Goal: Communication & Community: Answer question/provide support

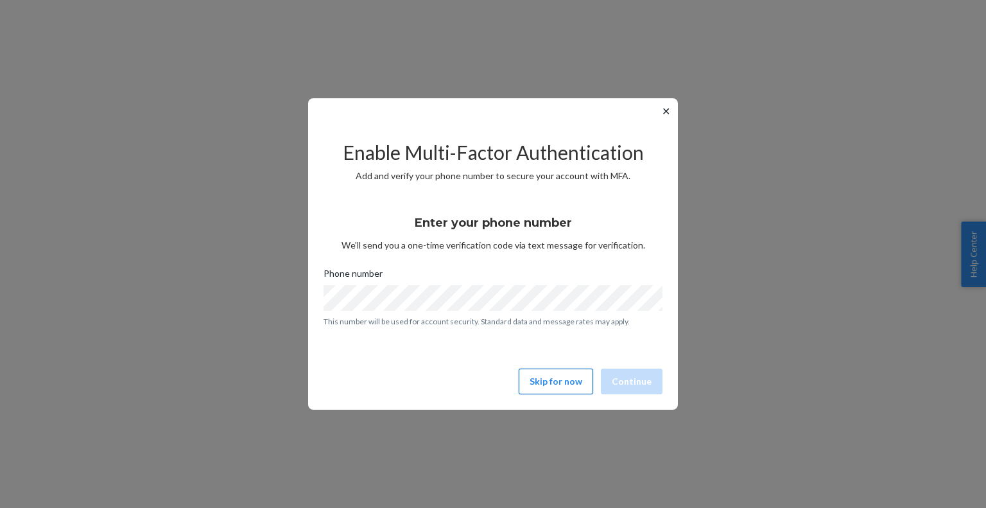
click at [573, 393] on button "Skip for now" at bounding box center [556, 381] width 74 height 26
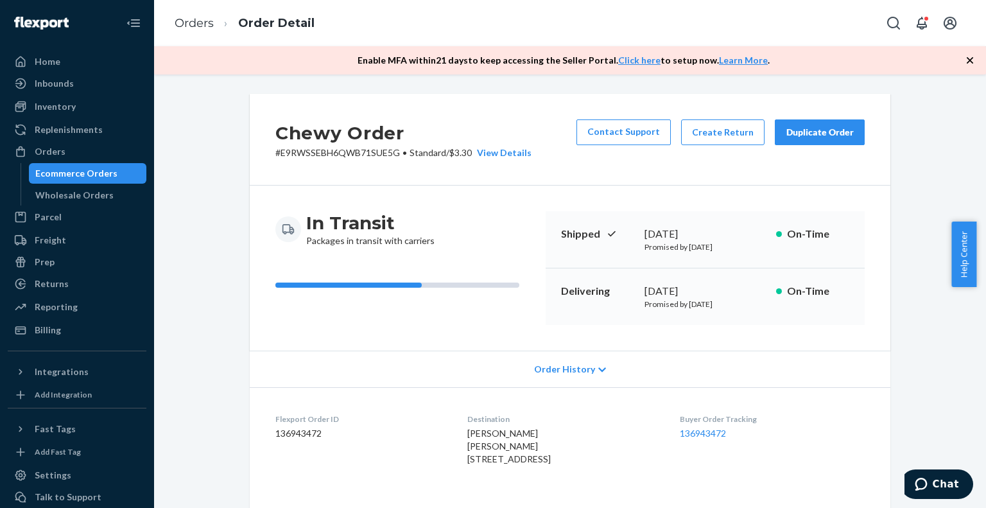
click at [104, 164] on div "Ecommerce Orders" at bounding box center [88, 173] width 116 height 18
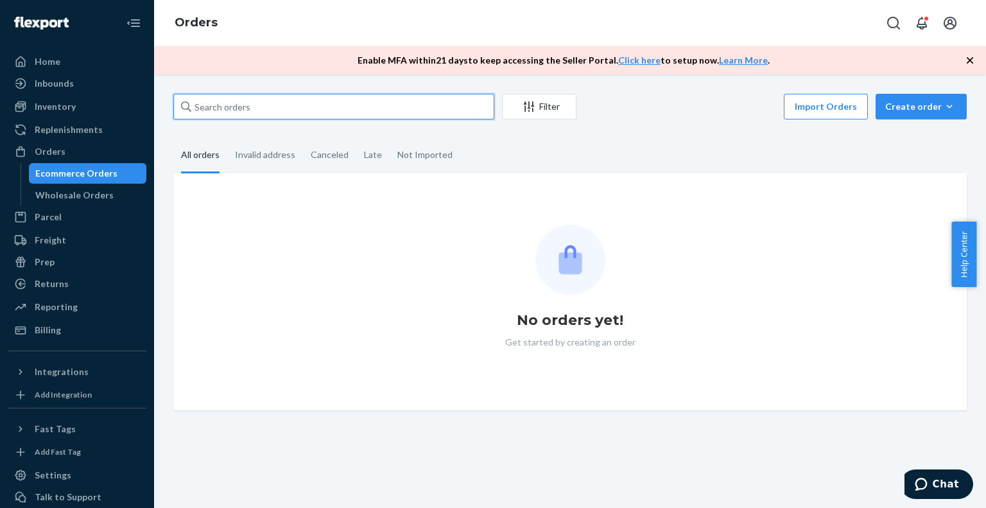
click at [236, 107] on input "text" at bounding box center [333, 107] width 321 height 26
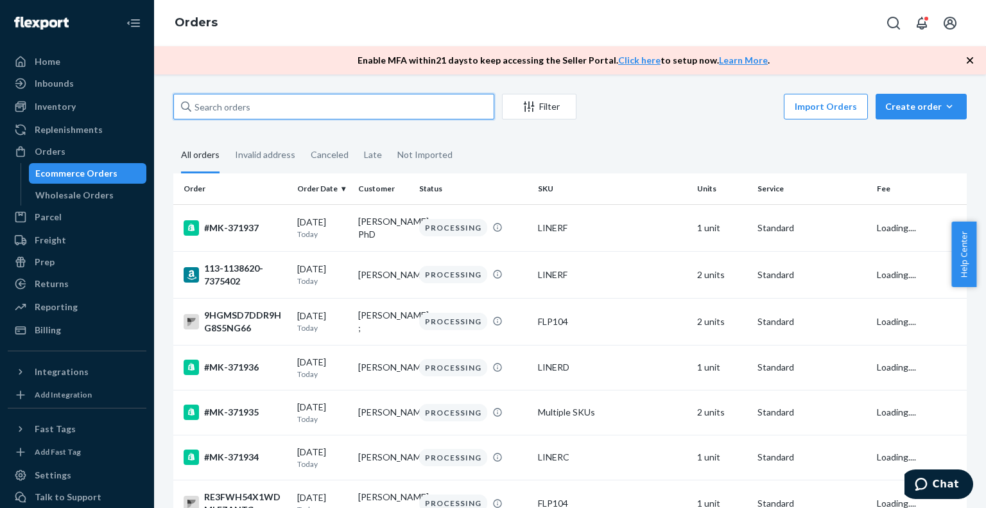
paste input "[EMAIL_ADDRESS][DOMAIN_NAME]"
type input "[EMAIL_ADDRESS][DOMAIN_NAME]"
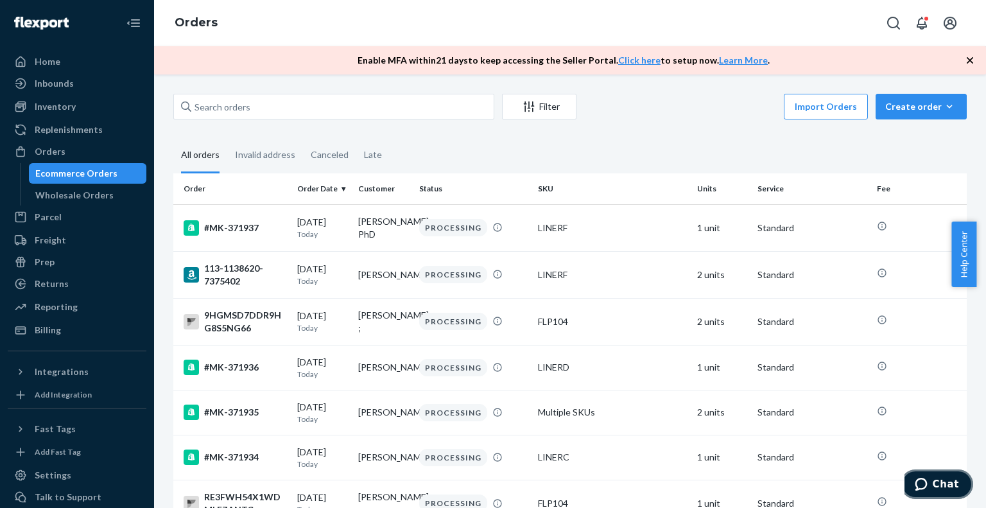
click at [927, 489] on icon "Chat" at bounding box center [921, 483] width 13 height 13
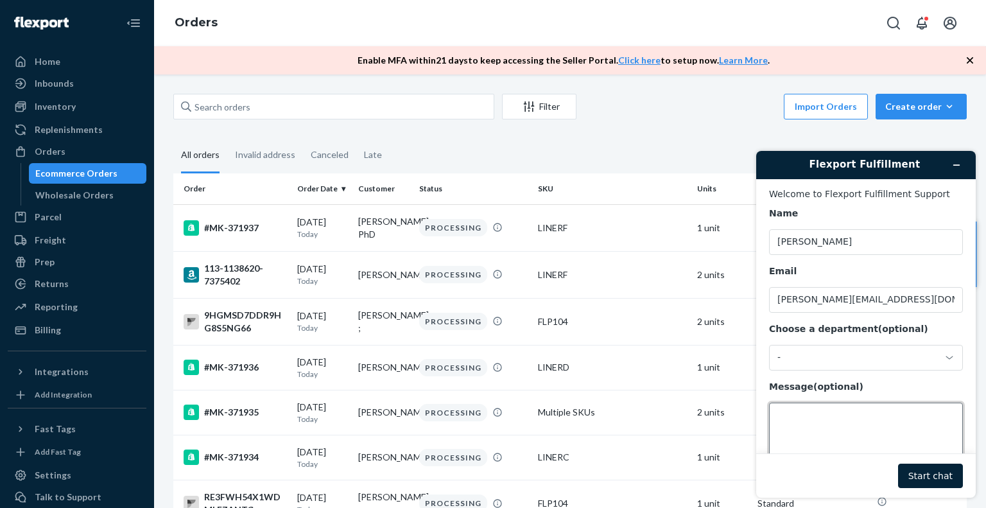
click at [832, 422] on textarea "Message (optional)" at bounding box center [866, 438] width 194 height 72
type textarea "hi there, we have order in shopify which is not in portal, please take a look"
click at [935, 477] on button "Start chat" at bounding box center [930, 475] width 65 height 24
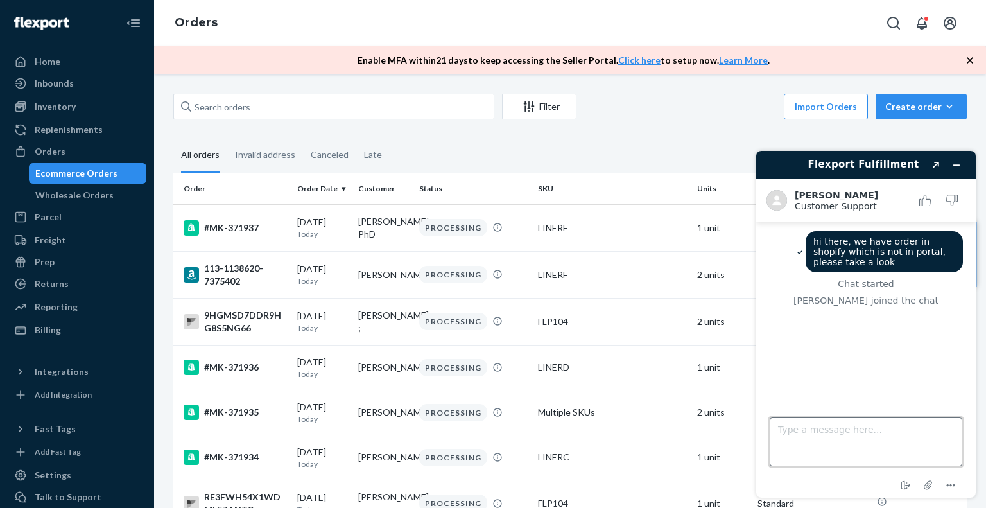
click at [807, 435] on textarea "Type a message here..." at bounding box center [865, 441] width 193 height 49
paste textarea "[EMAIL_ADDRESS][DOMAIN_NAME]"
type textarea "[EMAIL_ADDRESS][DOMAIN_NAME]"
paste textarea "MK-371270"
type textarea "MK-371270"
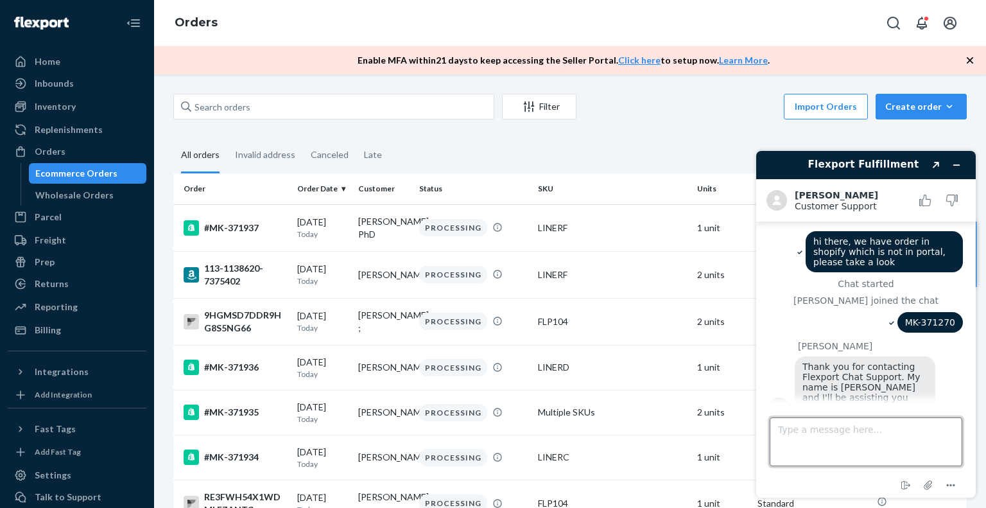
scroll to position [15, 0]
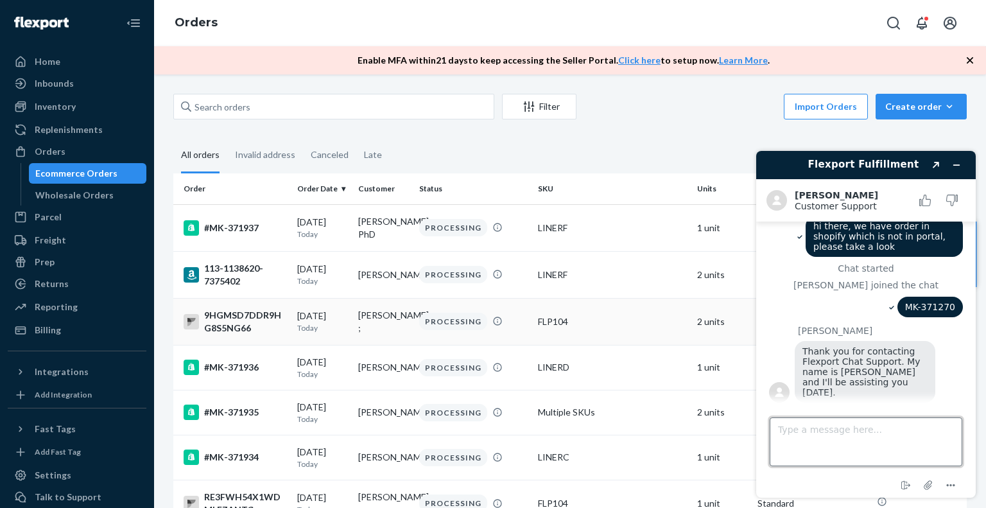
paste textarea "[URL][DOMAIN_NAME]"
type textarea "[URL][DOMAIN_NAME]"
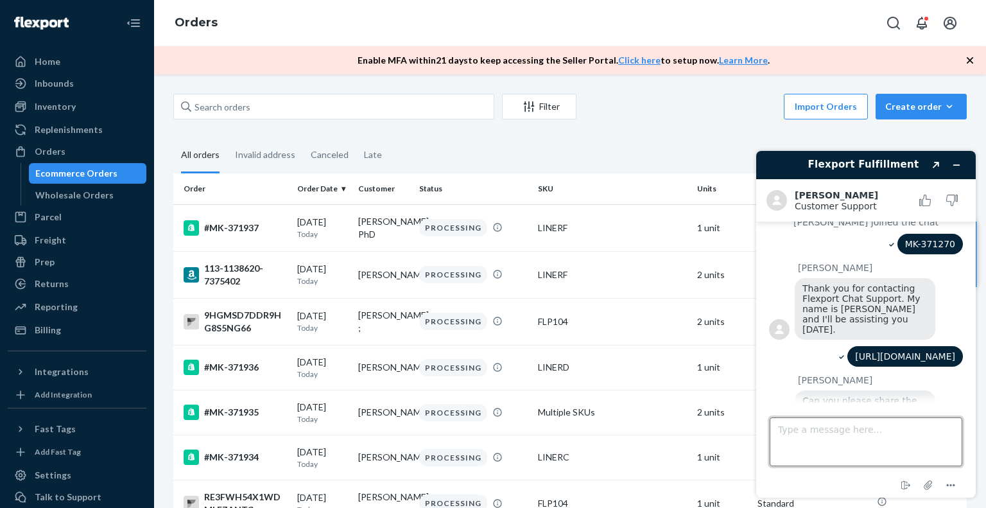
scroll to position [119, 0]
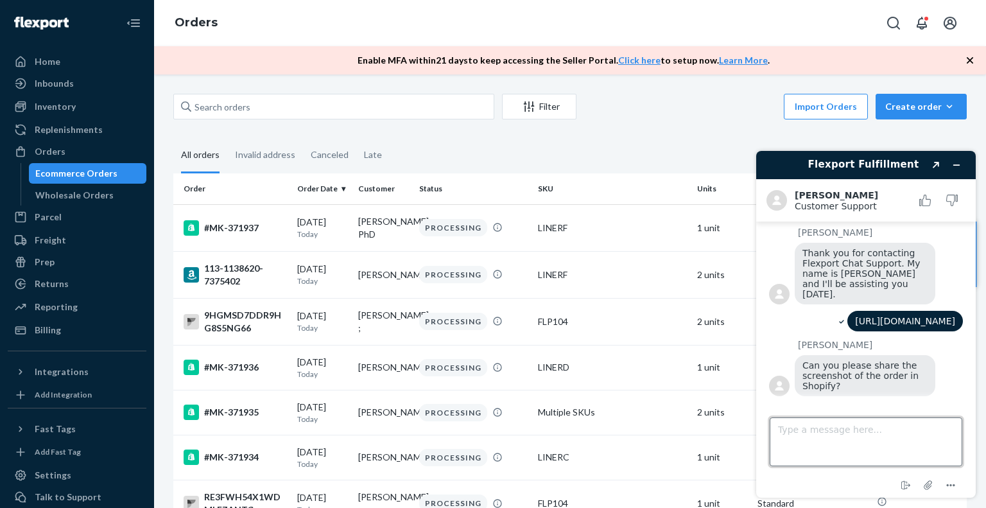
click at [827, 438] on textarea "Type a message here..." at bounding box center [865, 441] width 193 height 49
click at [923, 485] on icon "Attach file" at bounding box center [928, 485] width 24 height 24
click at [925, 487] on icon "Attach file" at bounding box center [928, 485] width 24 height 24
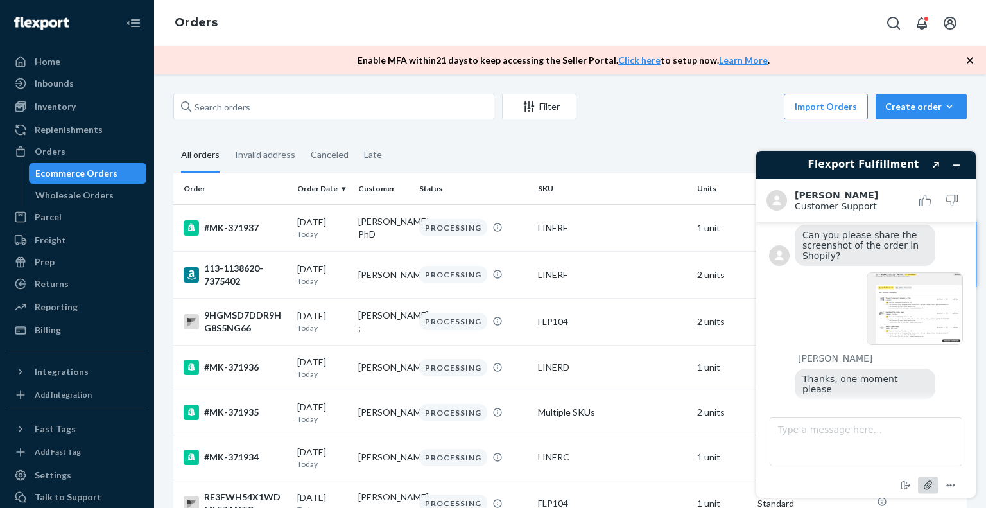
scroll to position [278, 0]
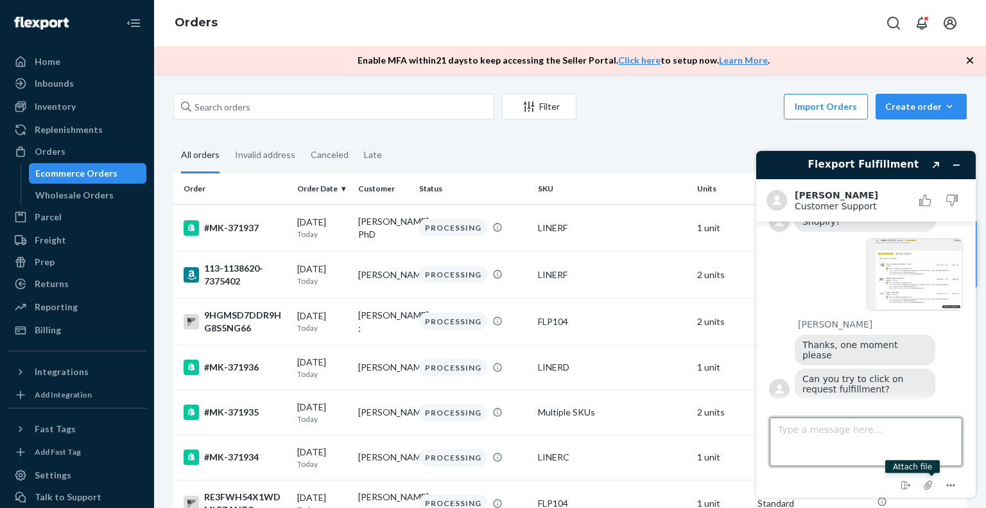
click at [872, 437] on textarea "Type a message here..." at bounding box center [865, 441] width 193 height 49
type textarea "i did"
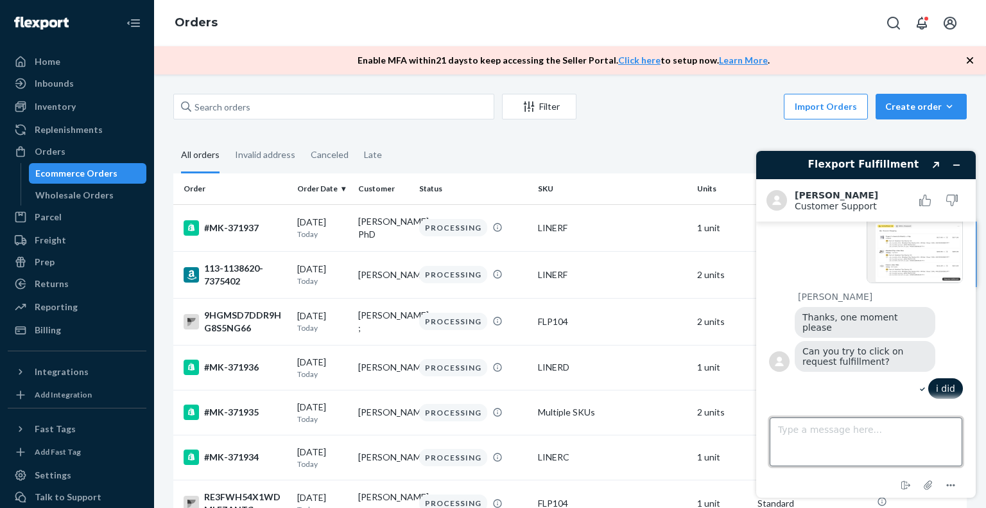
scroll to position [372, 0]
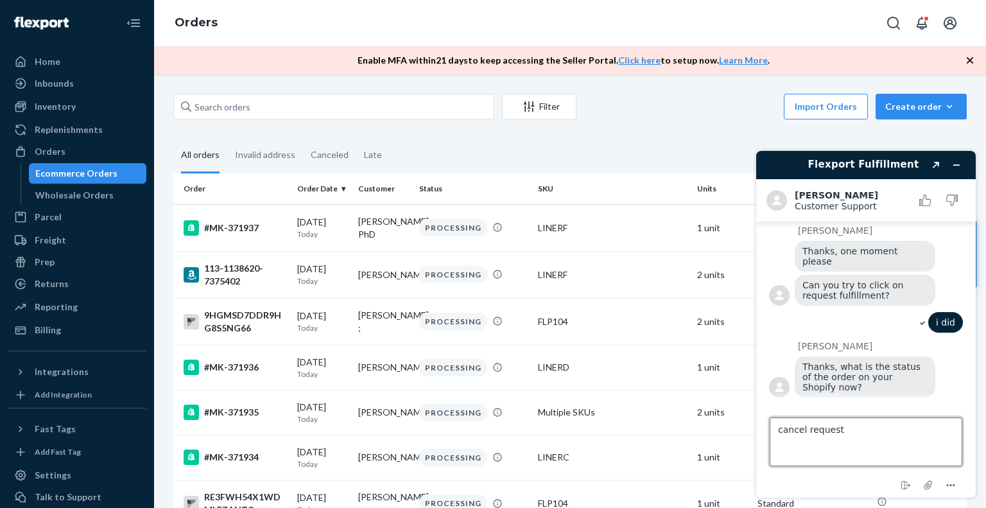
type textarea "cancel request"
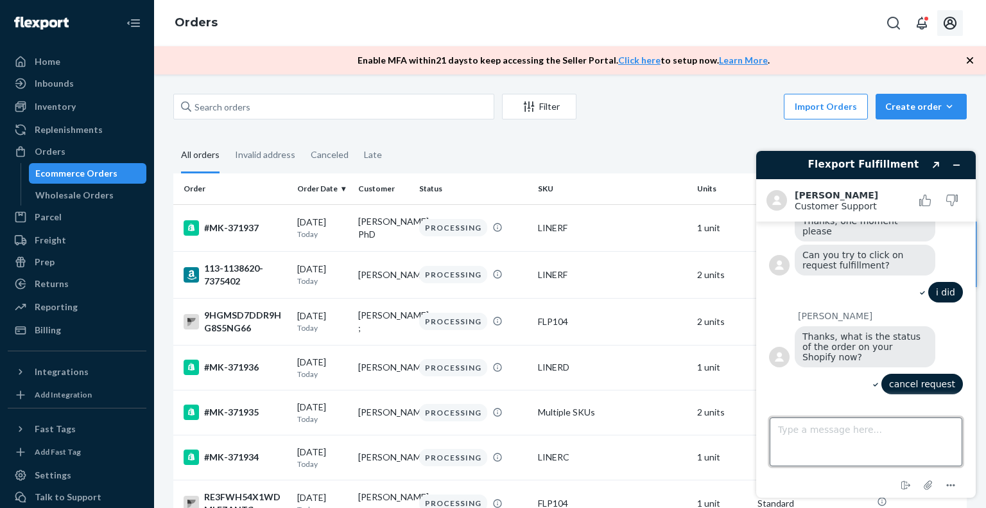
scroll to position [454, 0]
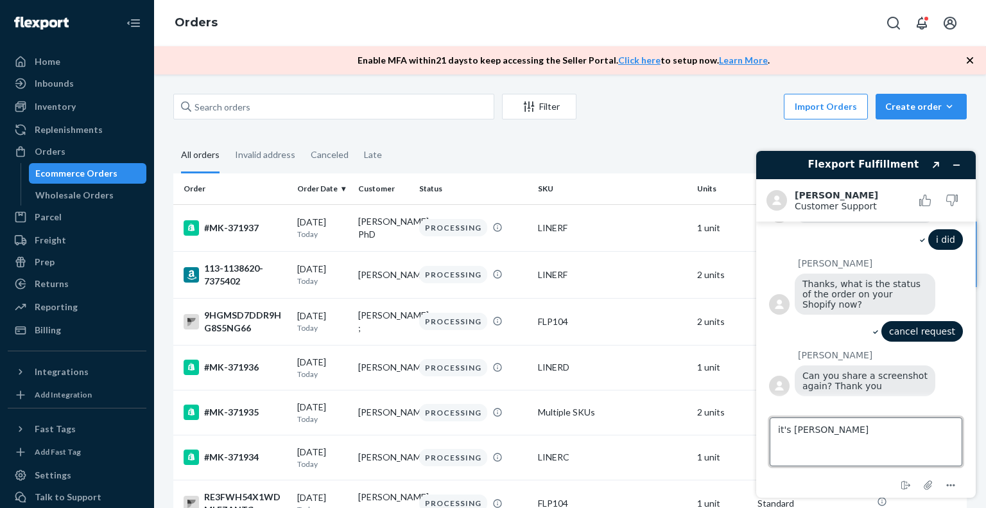
type textarea "it's same"
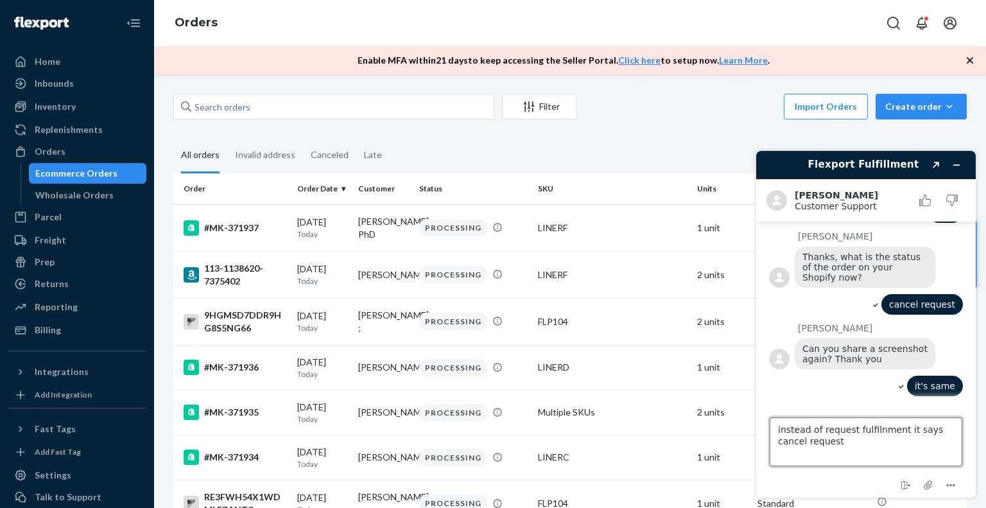
type textarea "instead of request fulfilnment it says cancel request"
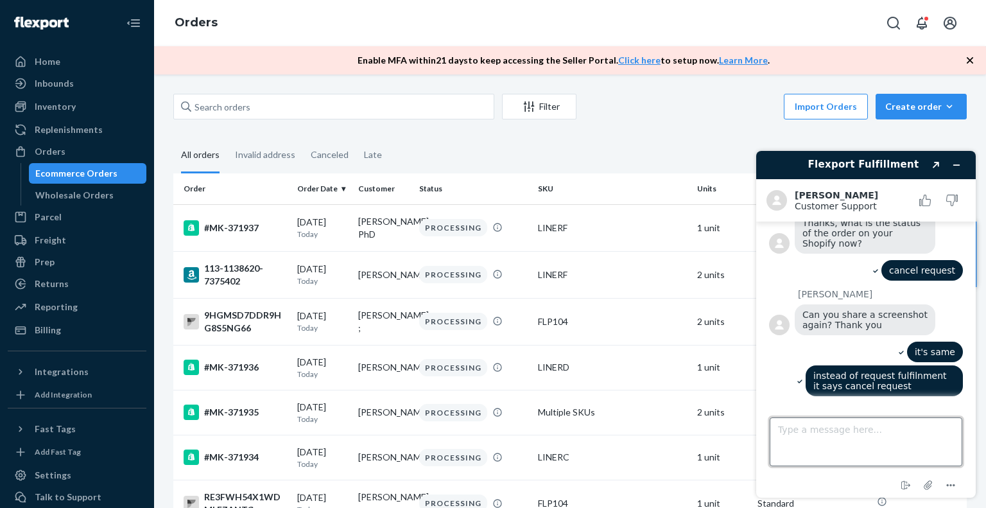
scroll to position [572, 0]
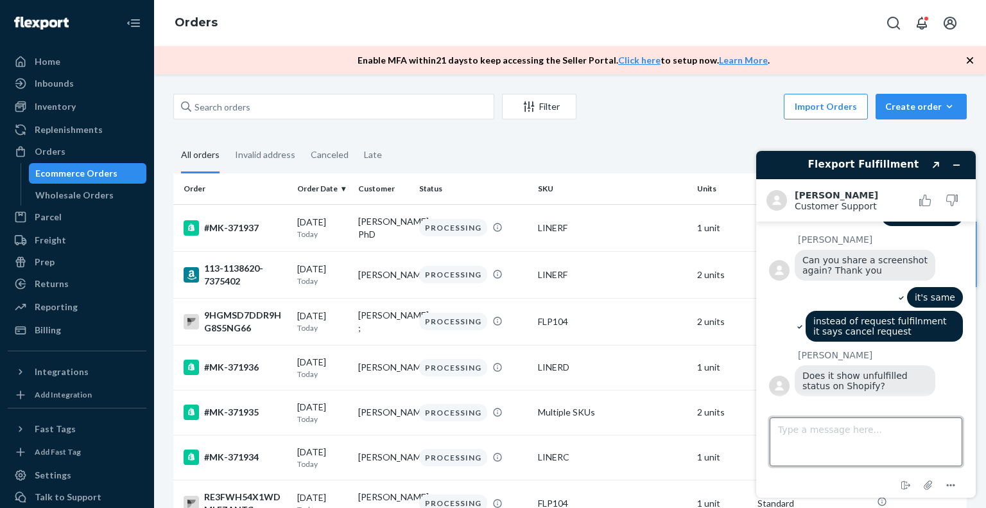
click at [873, 436] on textarea "Type a message here..." at bounding box center [865, 441] width 193 height 49
paste textarea "In progress"
type textarea "yes, it's In progress"
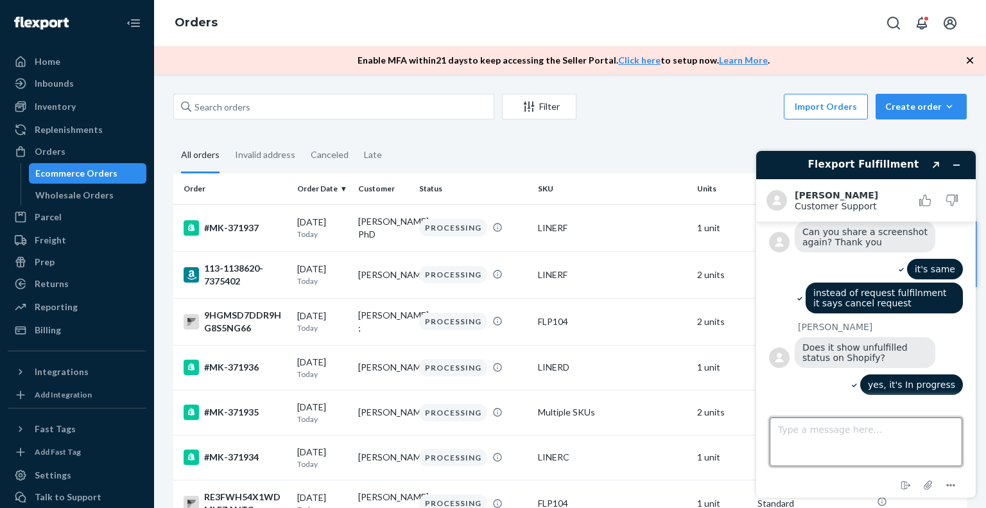
scroll to position [601, 0]
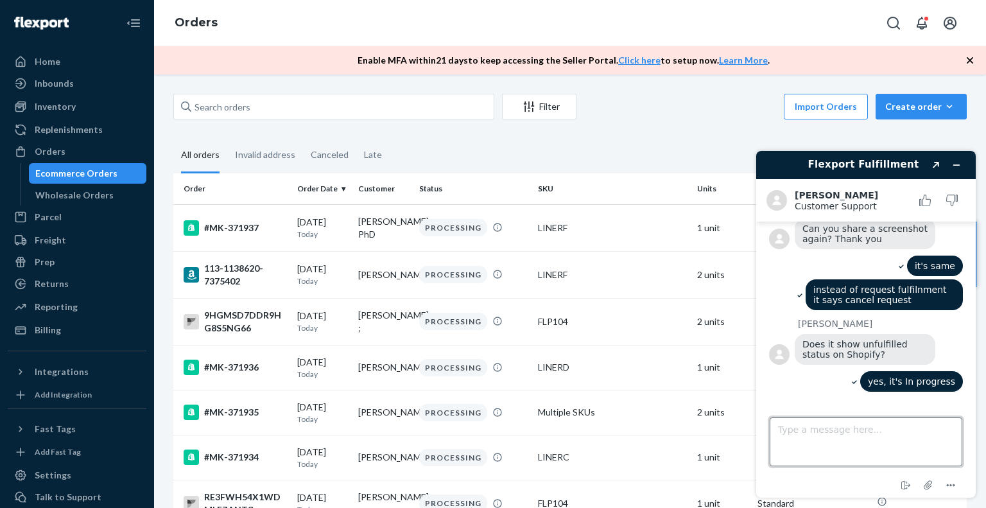
click at [837, 443] on textarea "Type a message here..." at bounding box center [865, 441] width 193 height 49
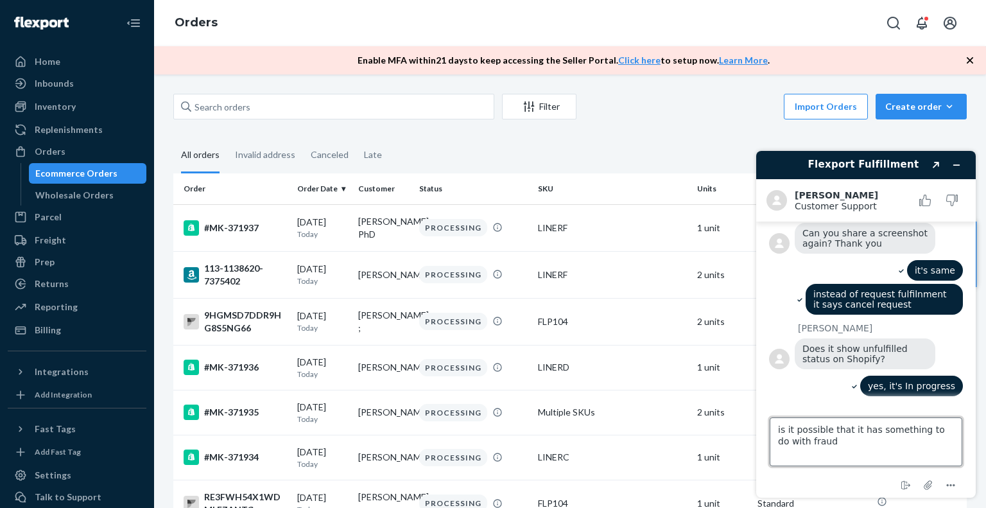
type textarea "is it possible that it has something to do with fraud?"
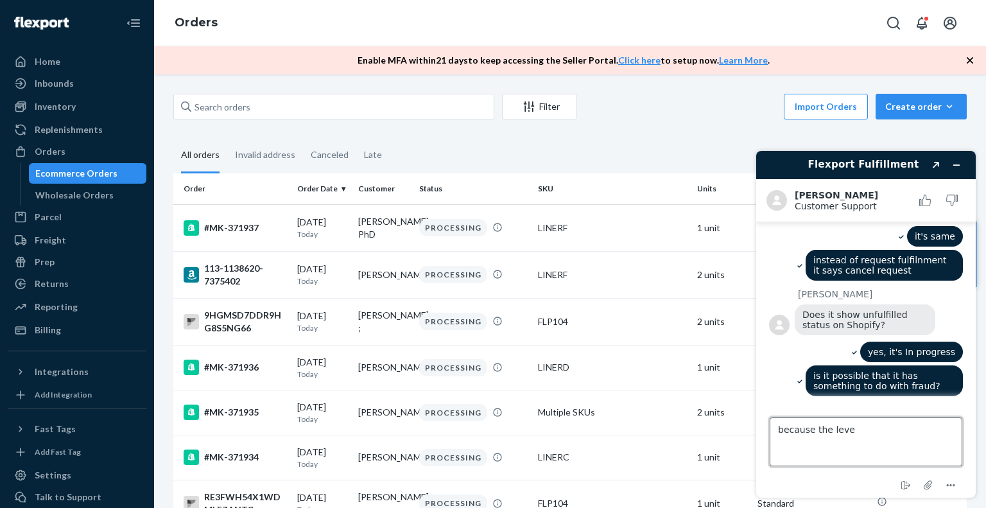
scroll to position [750, 0]
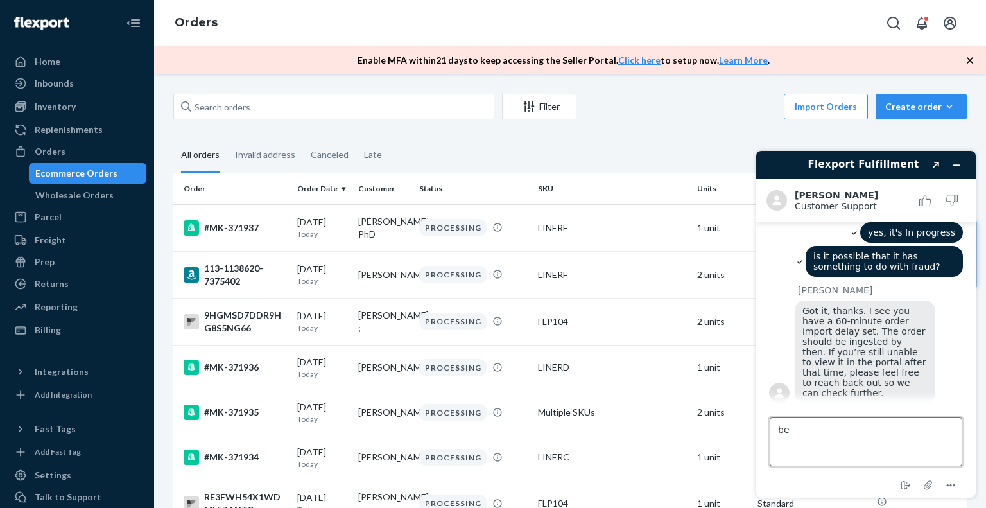
type textarea "b"
type textarea "we need to know what caused this"
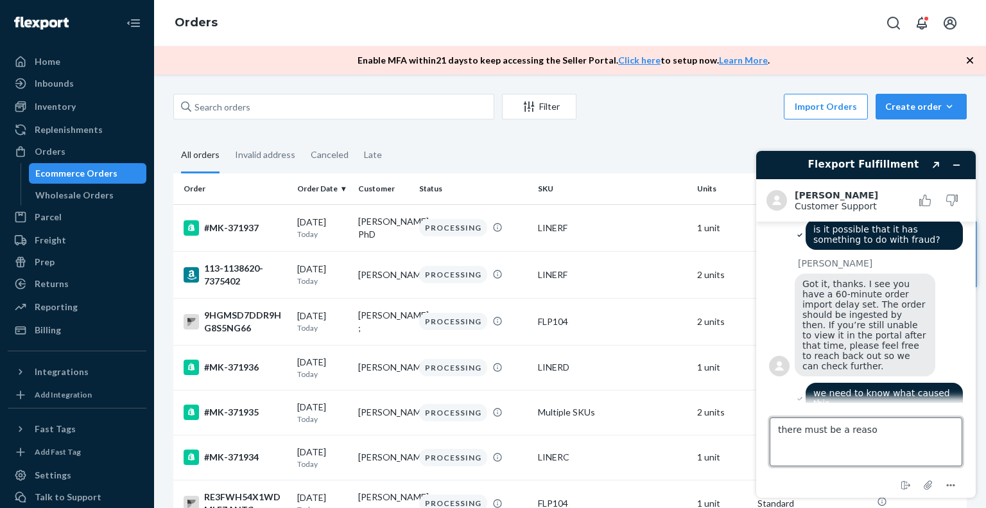
type textarea "there must be a reason"
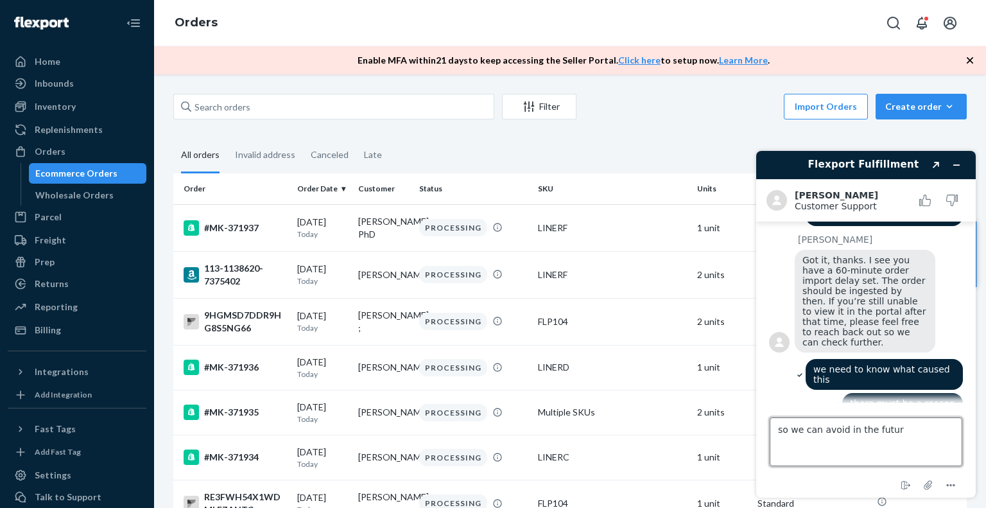
type textarea "so we can avoid in the future"
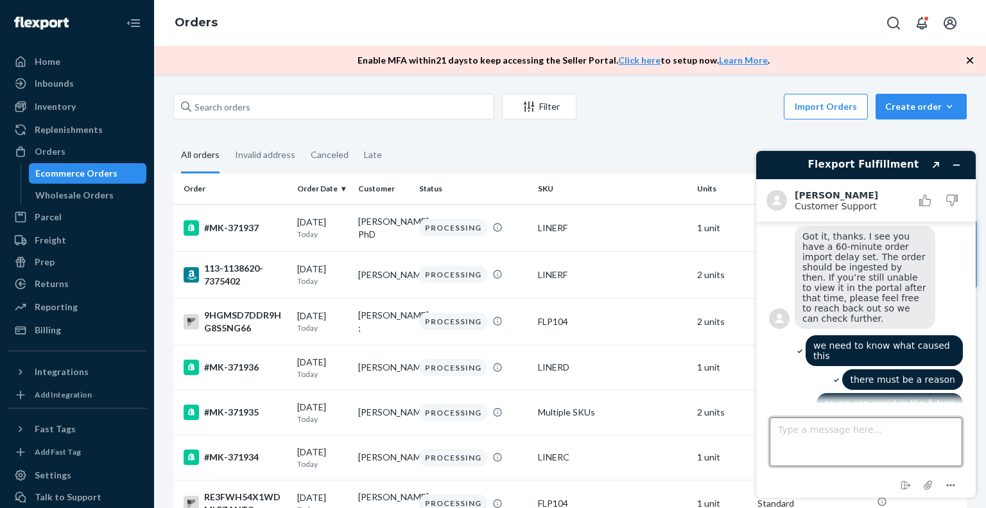
click at [814, 438] on textarea "Type a message here..." at bounding box center [865, 441] width 193 height 49
paste textarea "Medium"
type textarea "order has Medium fraud risk - does it have something to do with not going throu…"
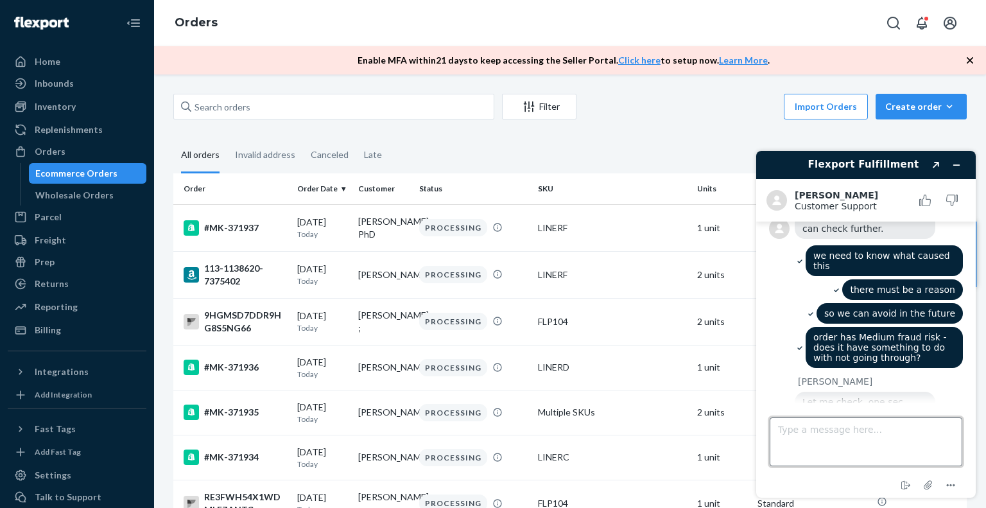
scroll to position [1096, 0]
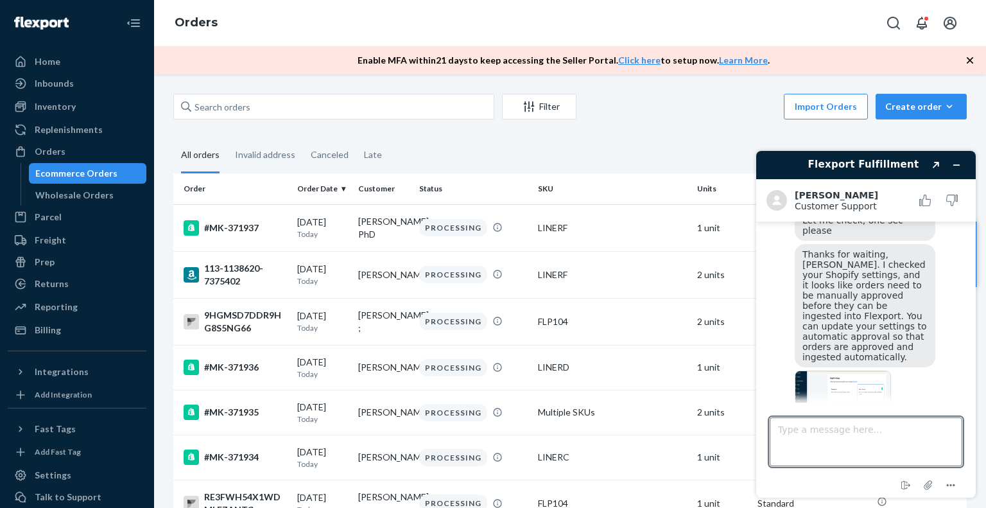
click at [871, 282] on span "Thanks for waiting, [PERSON_NAME]. I checked your Shopify settings, and it look…" at bounding box center [865, 305] width 127 height 113
click at [872, 431] on textarea "Type a message here..." at bounding box center [865, 441] width 193 height 49
type textarea "we not not approving anything manually"
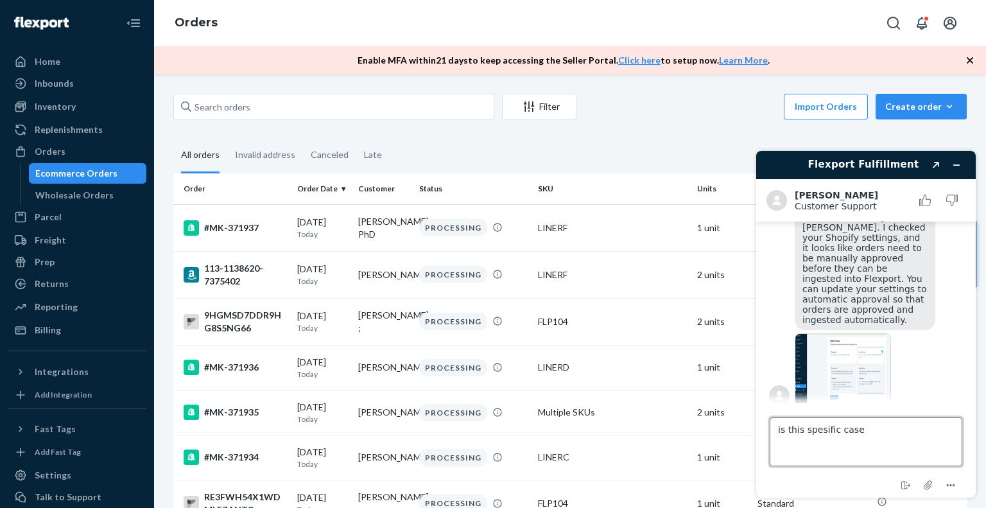
type textarea "is this spesific case?"
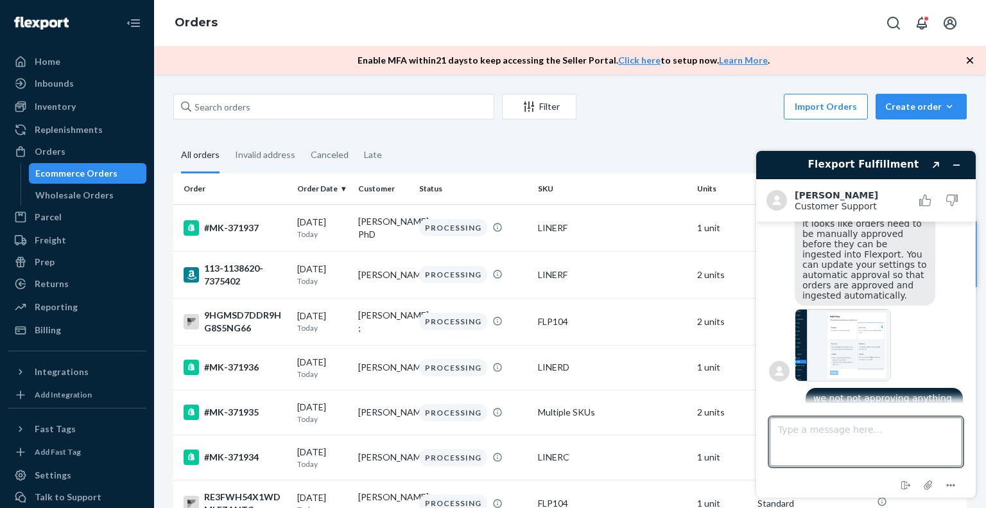
click at [868, 309] on img at bounding box center [842, 345] width 96 height 73
click at [846, 434] on textarea "Type a message here..." at bounding box center [865, 441] width 193 height 49
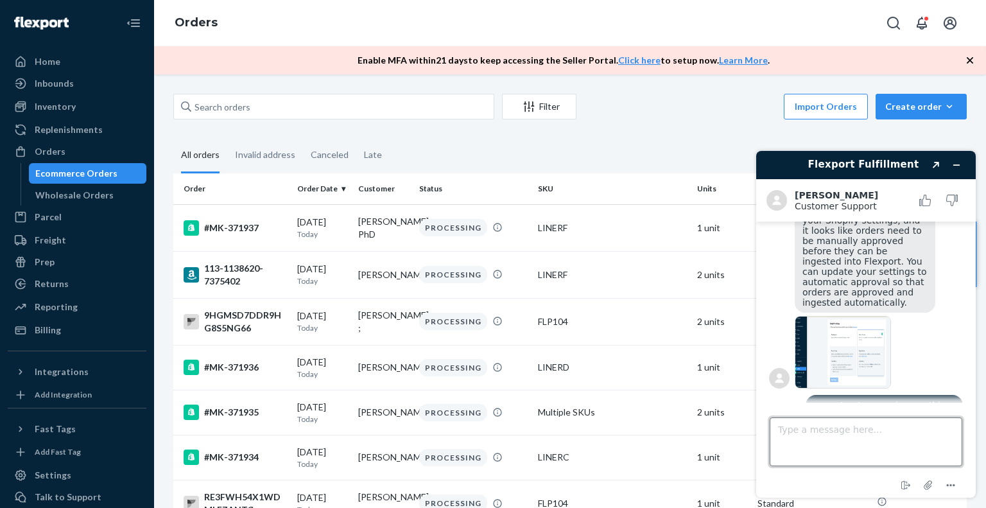
scroll to position [1182, 0]
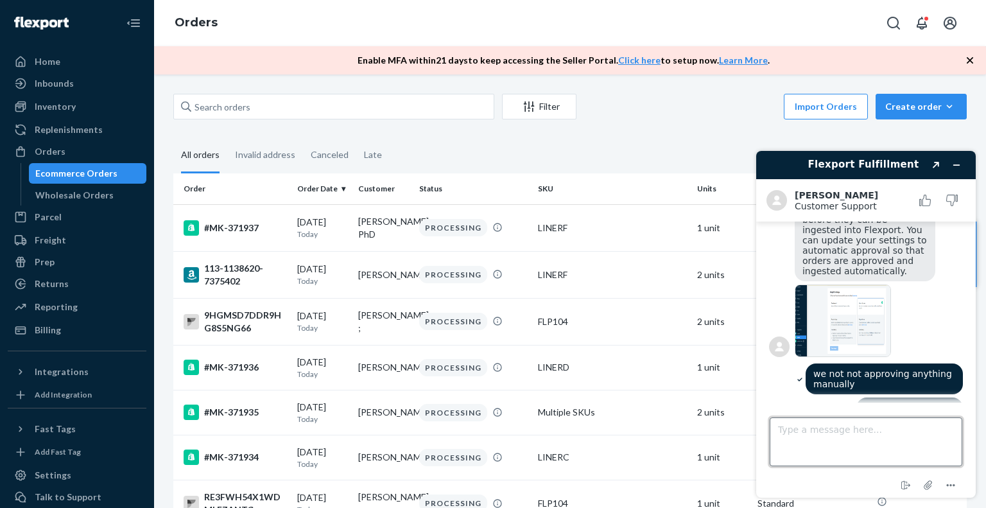
click at [875, 435] on textarea "Type a message here..." at bounding box center [865, 441] width 193 height 49
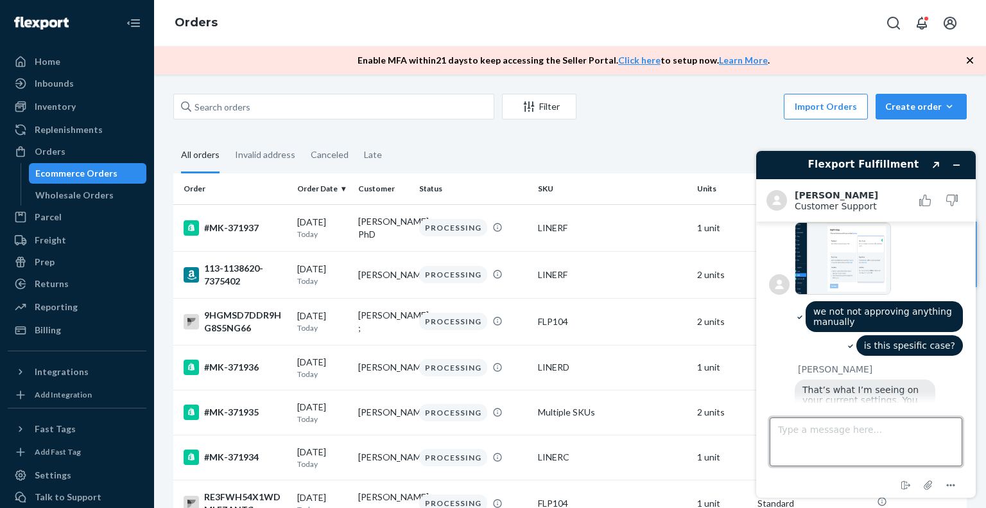
scroll to position [1244, 0]
type textarea "this order - is one off case"
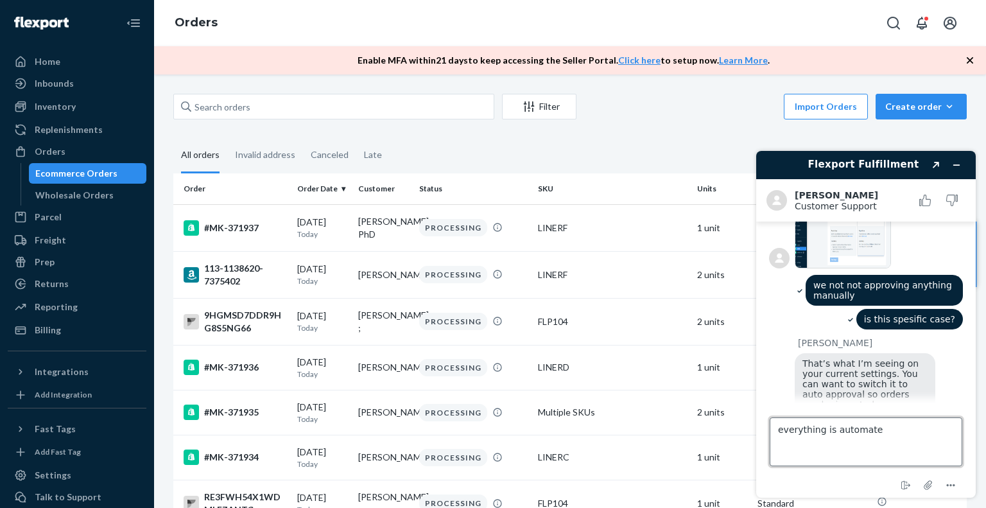
type textarea "everything is automated"
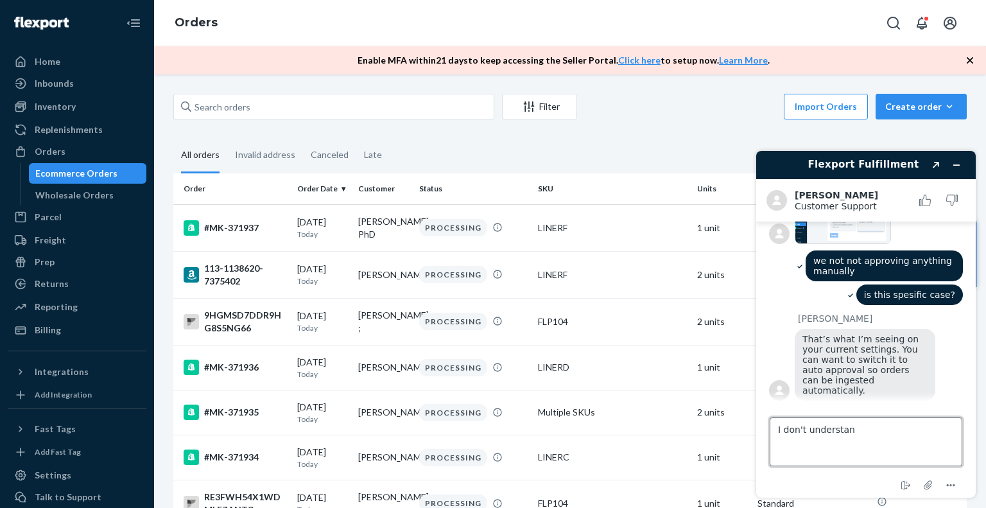
type textarea "I don't understand"
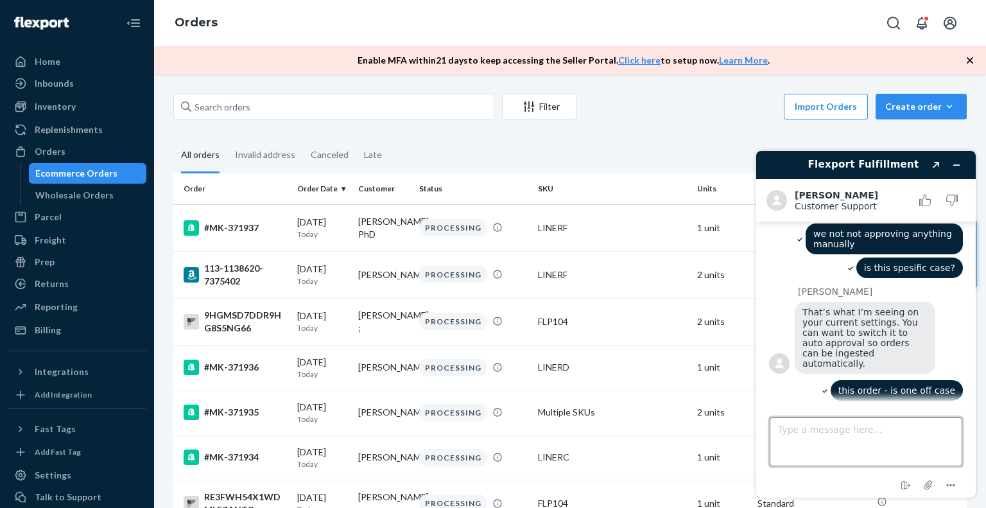
scroll to position [1447, 0]
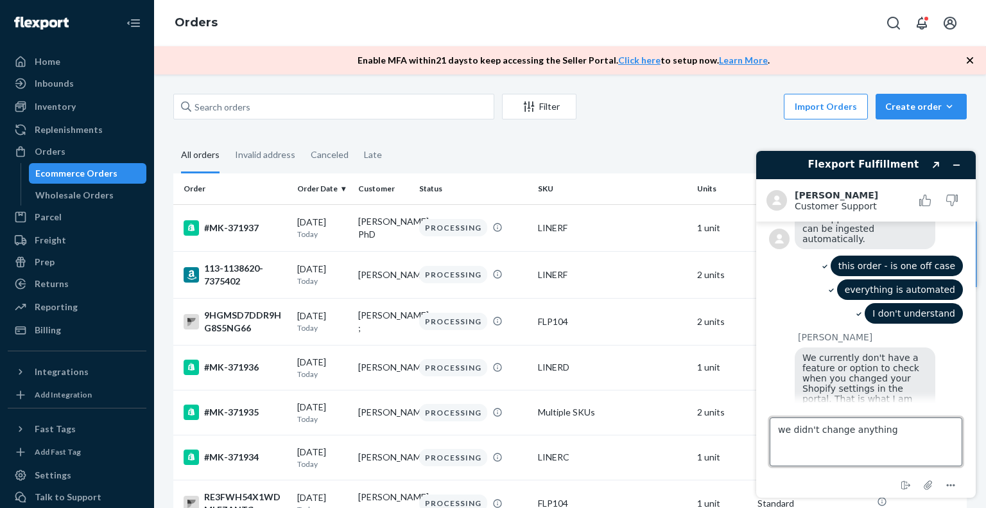
type textarea "we didn't change anything"
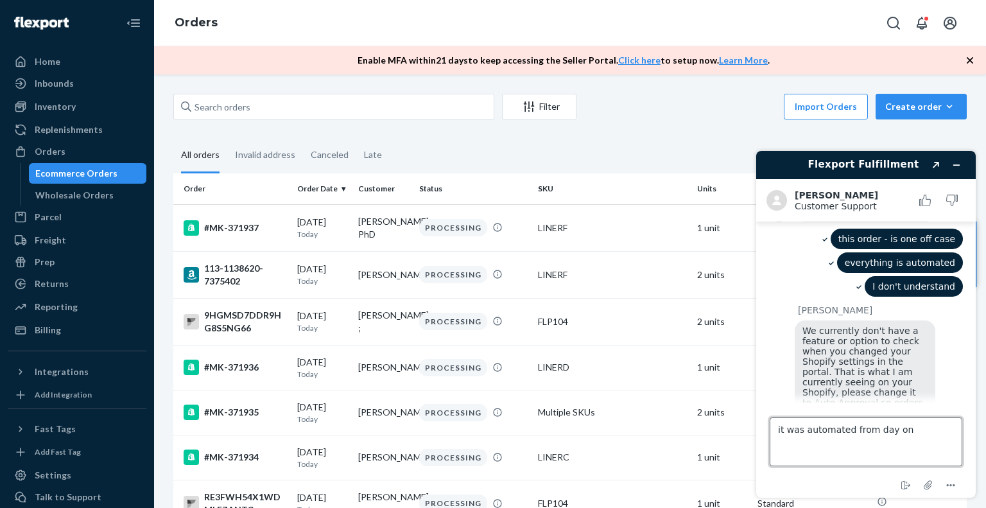
type textarea "it was automated from day one"
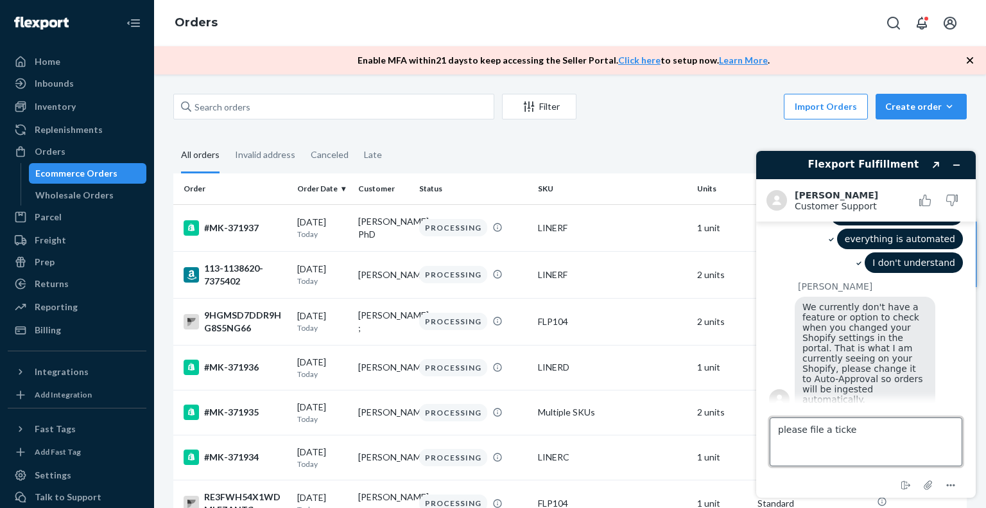
type textarea "please file a ticket"
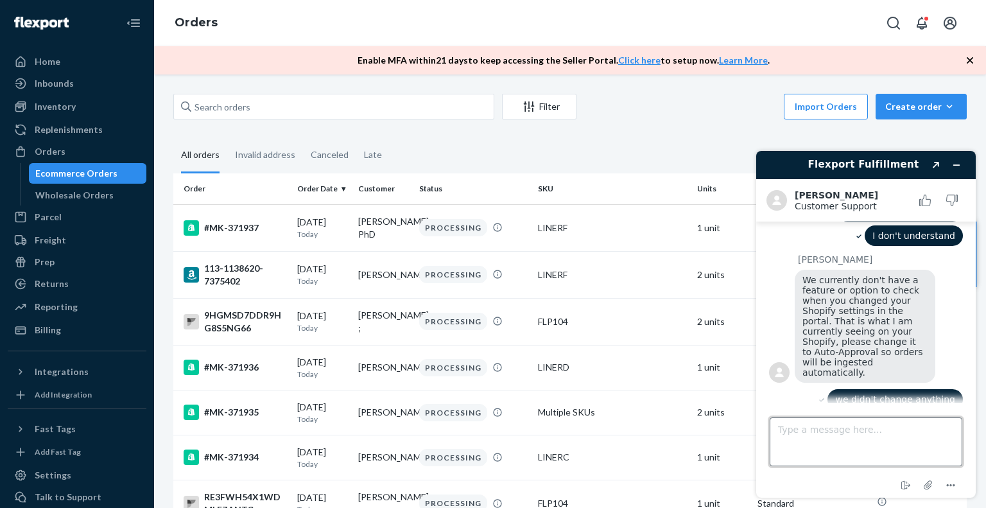
scroll to position [1521, 0]
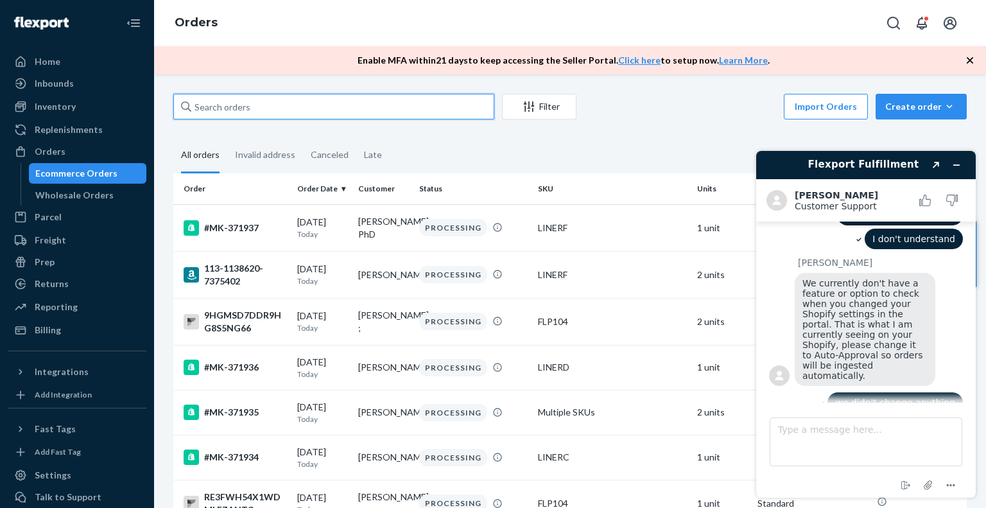
click at [302, 103] on input "text" at bounding box center [333, 107] width 321 height 26
paste input "MK-370802"
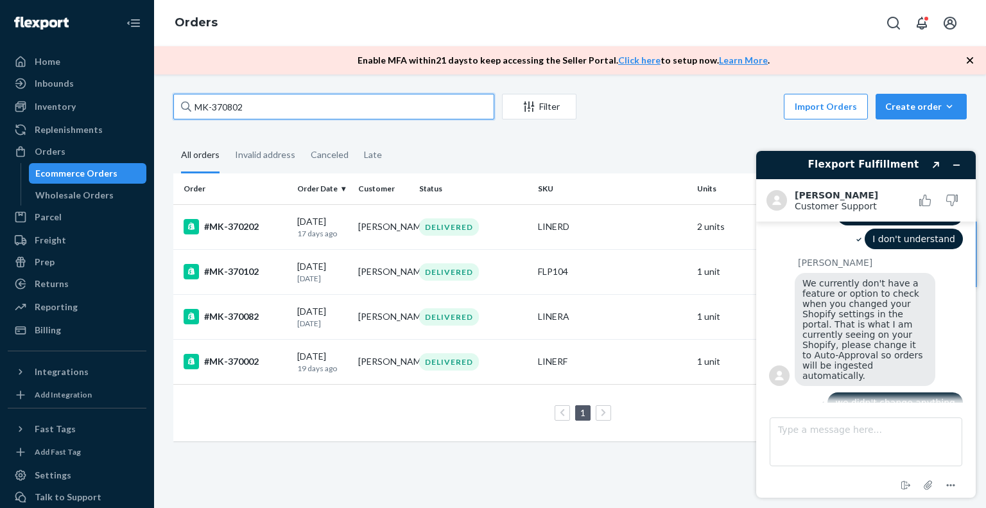
type input "MK-370802"
click at [67, 174] on div "Ecommerce Orders" at bounding box center [76, 173] width 82 height 13
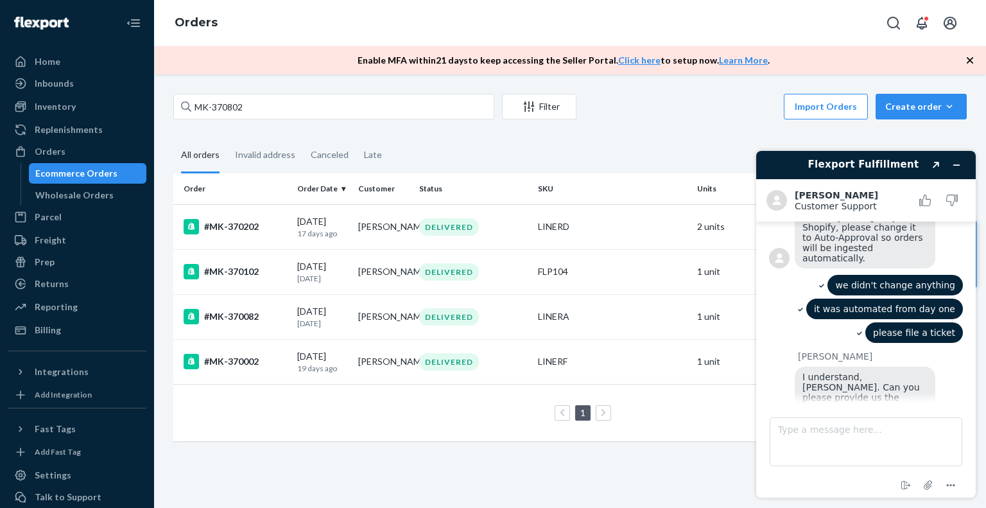
click at [850, 372] on span "I understand, [PERSON_NAME]. Can you please provide us the collaborator code on…" at bounding box center [864, 423] width 125 height 103
click at [871, 440] on textarea "Type a message here..." at bounding box center [865, 441] width 193 height 49
type textarea "wait a min, gotta ask team"
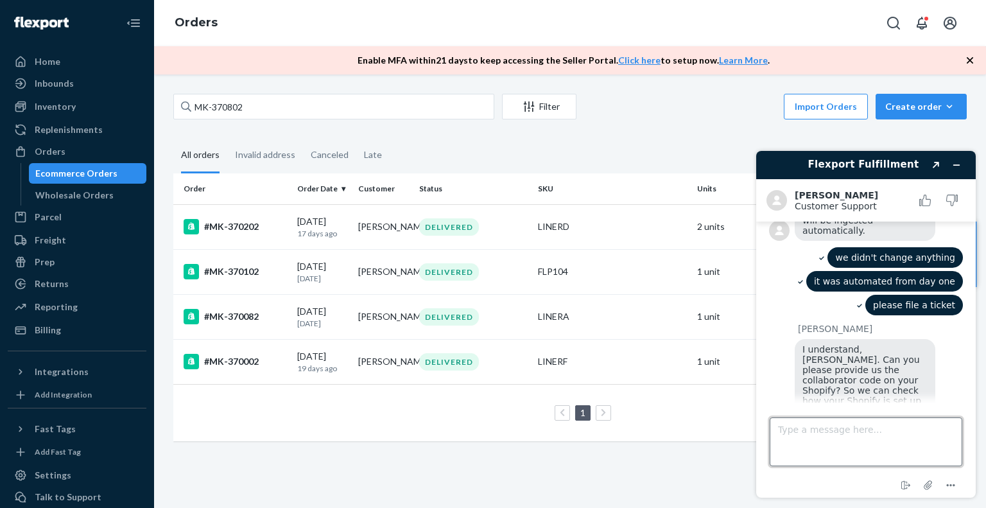
scroll to position [1666, 0]
type textarea "also, found one more order which is not in system"
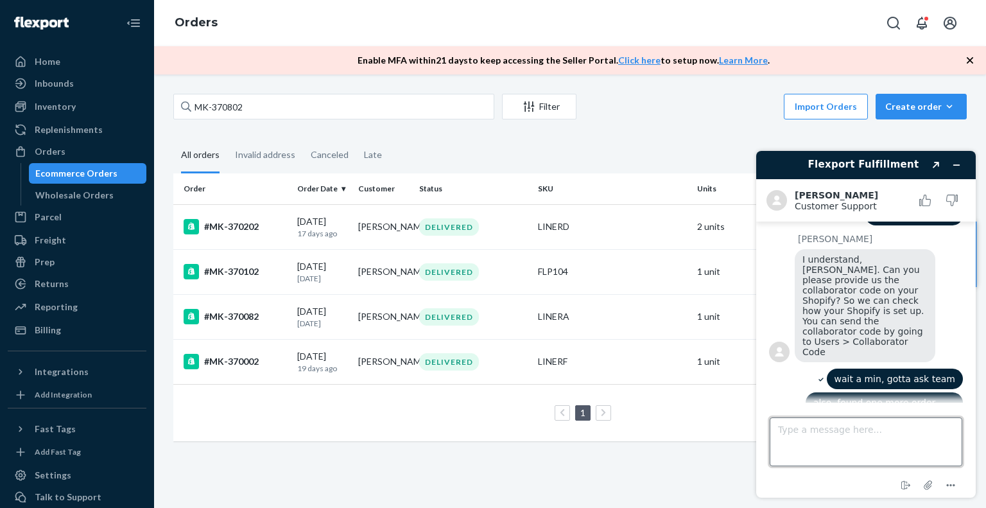
scroll to position [1759, 0]
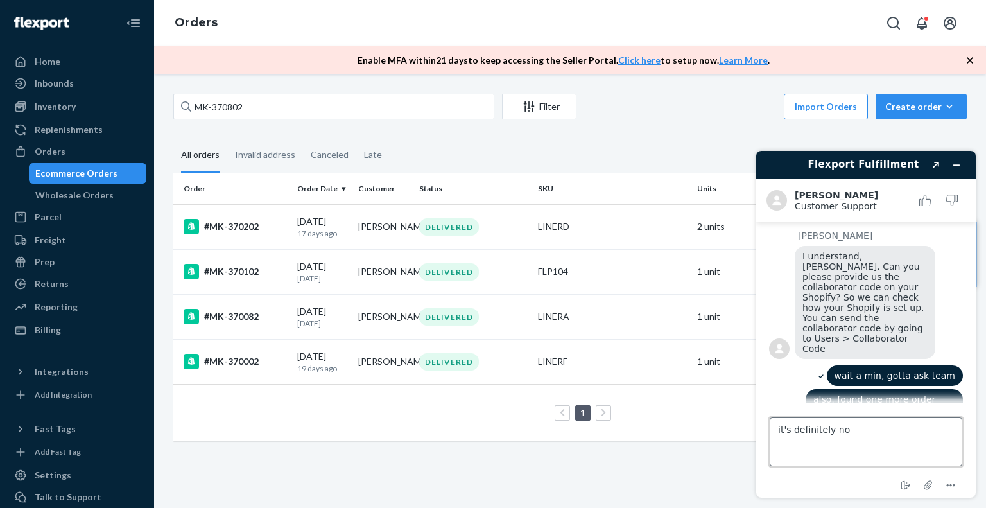
type textarea "it's definitely not"
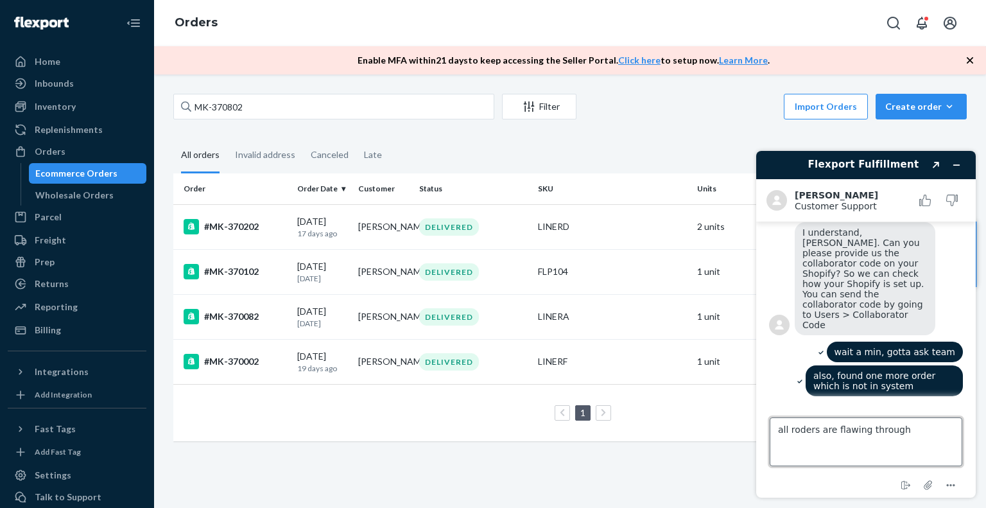
scroll to position [1808, 0]
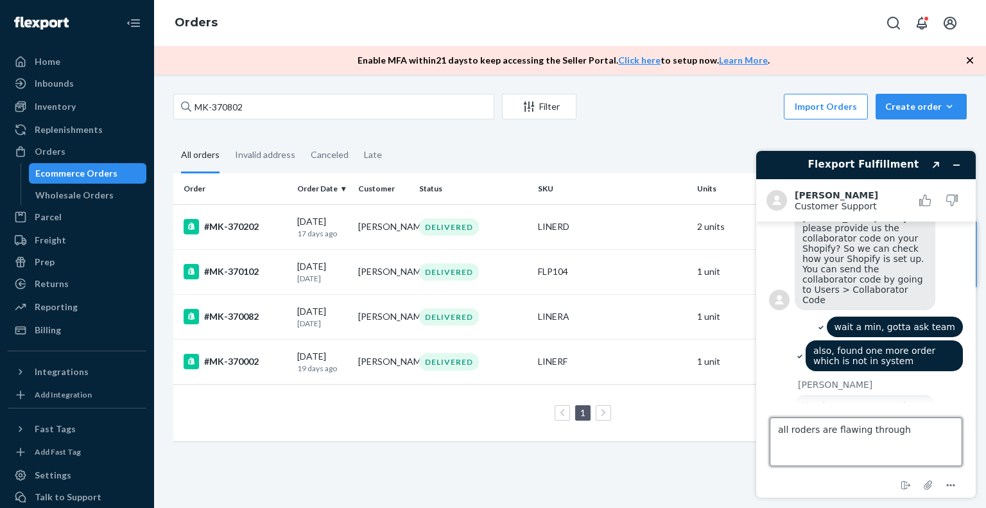
type textarea "all orders are flawing through"
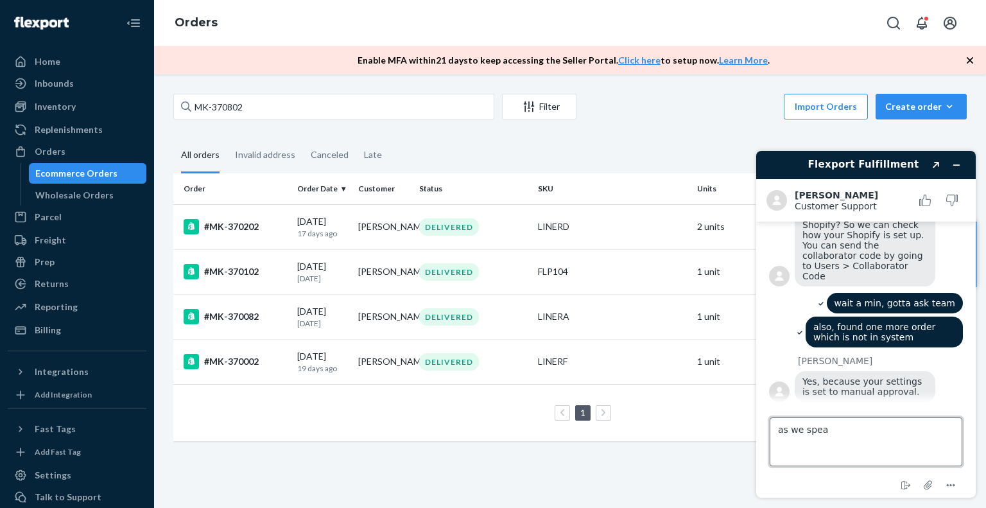
type textarea "as we speak"
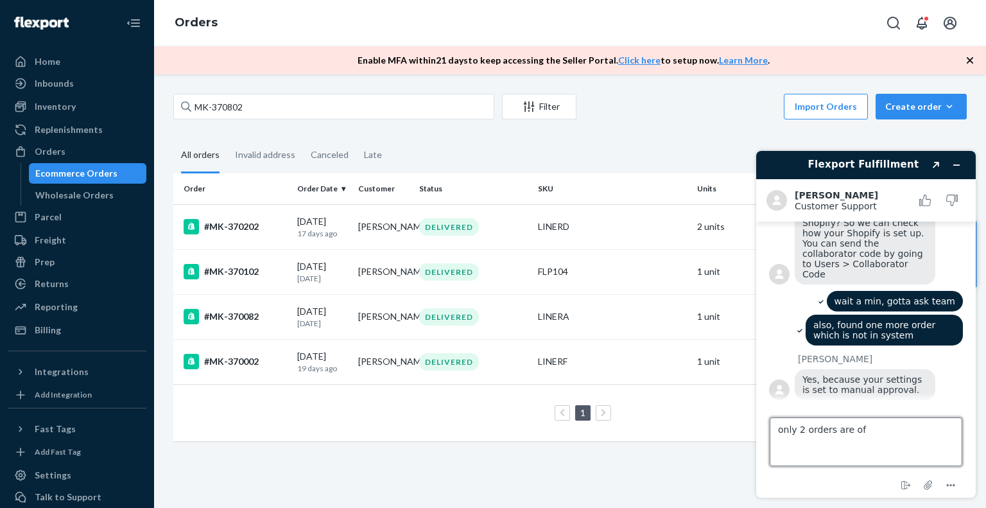
type textarea "only 2 orders are off"
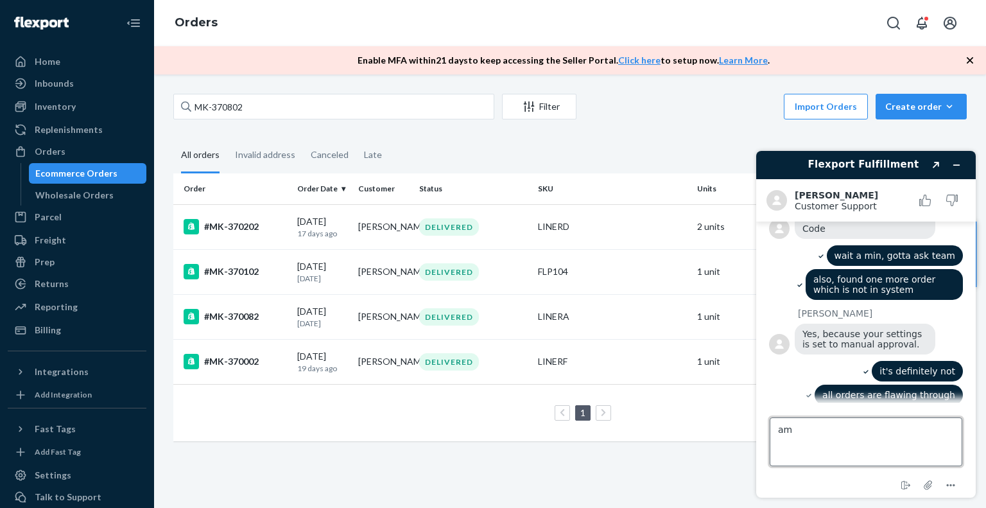
type textarea "a"
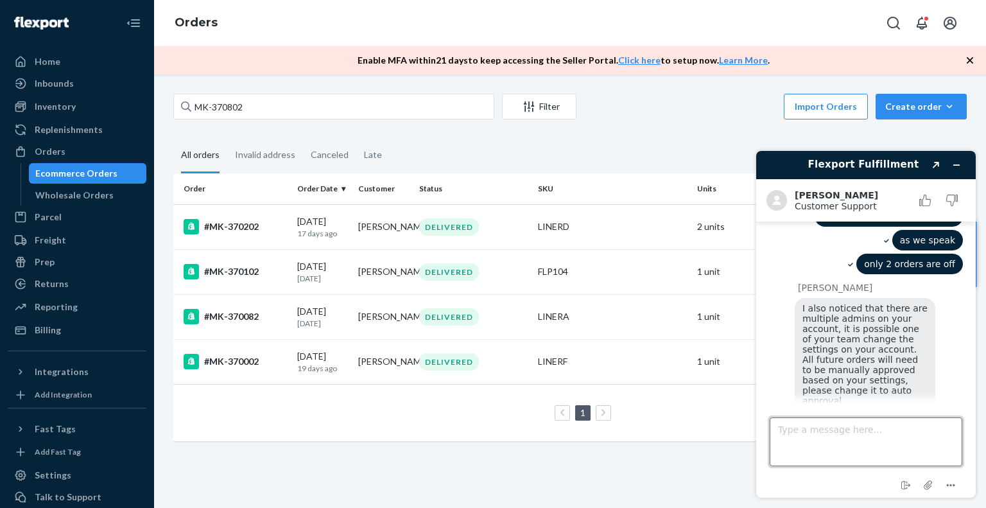
scroll to position [2057, 0]
type textarea "[PERSON_NAME], please hear me out, this case is one off, all the orders are goi…"
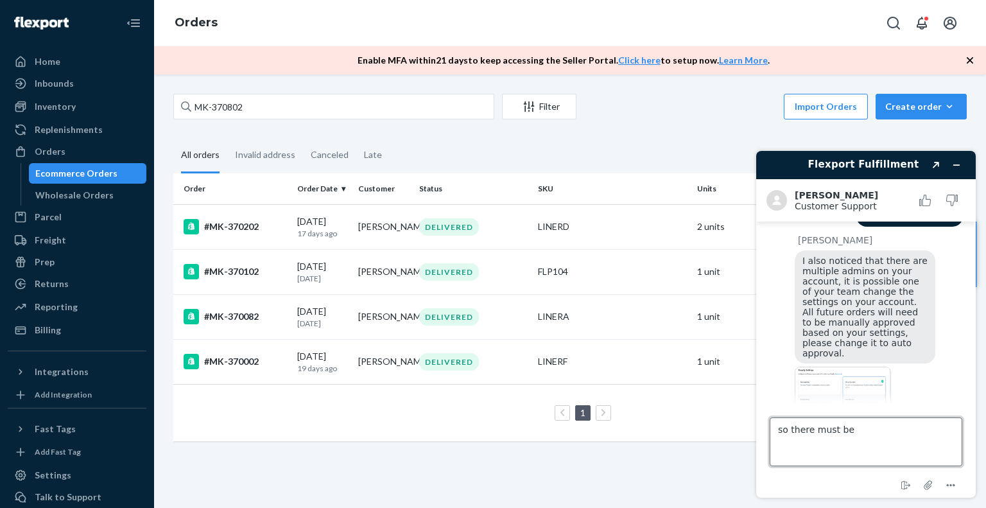
scroll to position [2108, 0]
type textarea "so there must be something off"
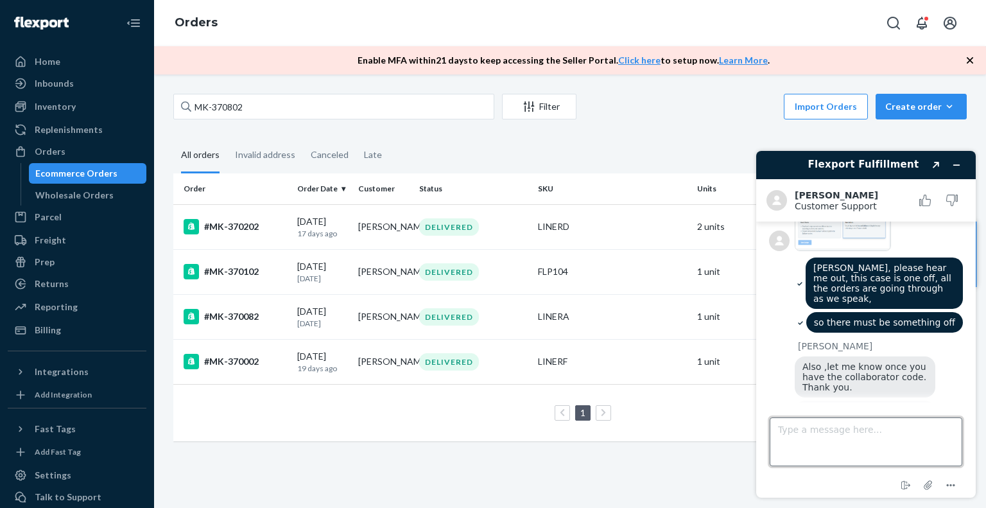
scroll to position [2335, 0]
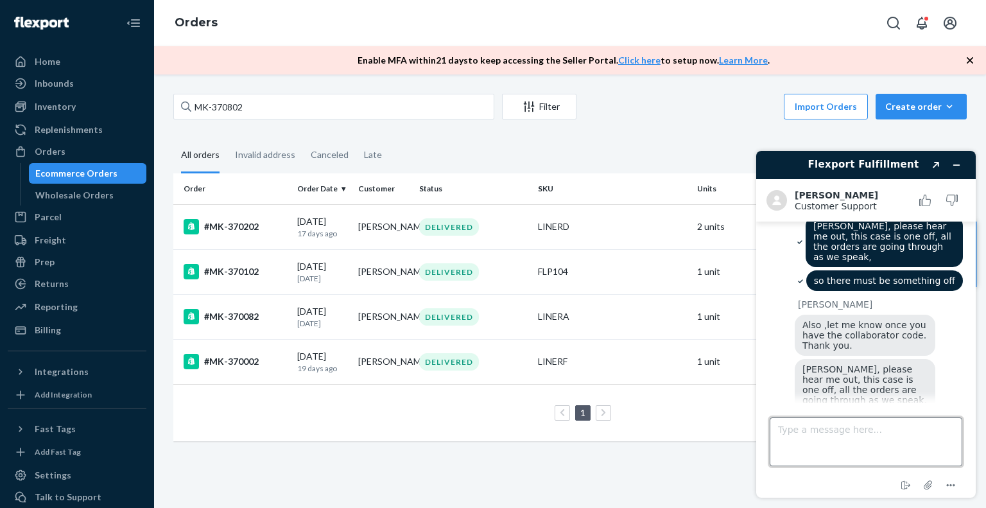
click at [828, 435] on textarea "Type a message here..." at bounding box center [865, 441] width 193 height 49
drag, startPoint x: 945, startPoint y: 443, endPoint x: 849, endPoint y: 445, distance: 95.6
click at [849, 445] on textarea "I am checking with team, but I really need you to file a ticket so that I can r…" at bounding box center [865, 441] width 193 height 49
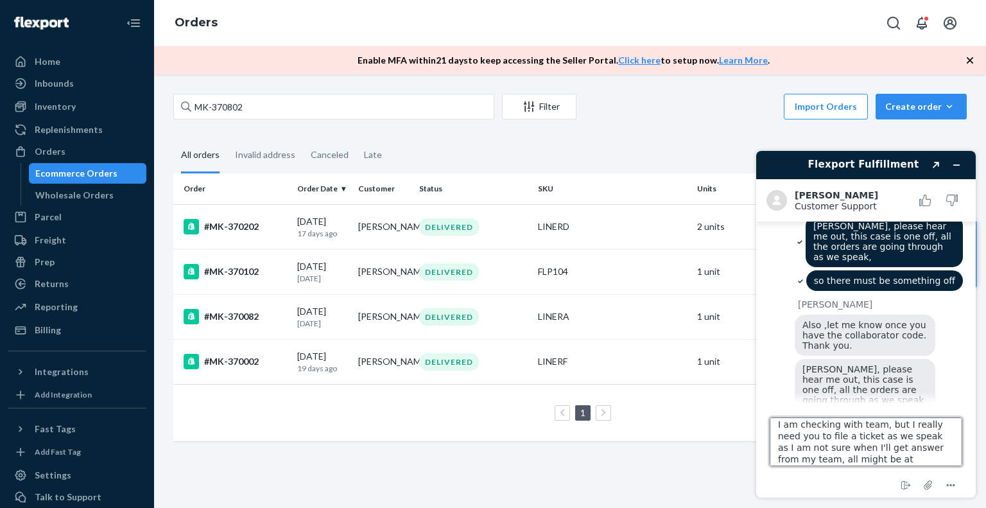
type textarea "I am checking with team, but I really need you to file a ticket as we speak as …"
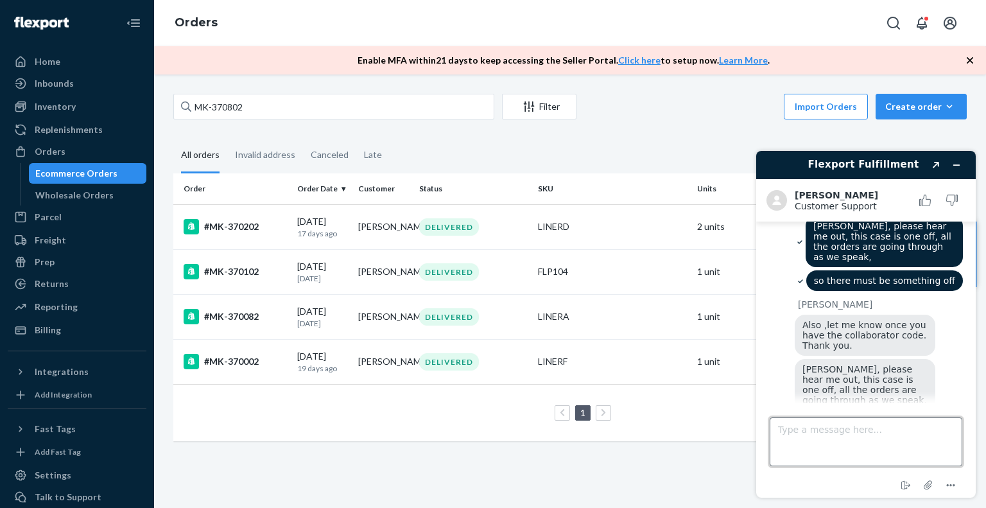
scroll to position [2403, 0]
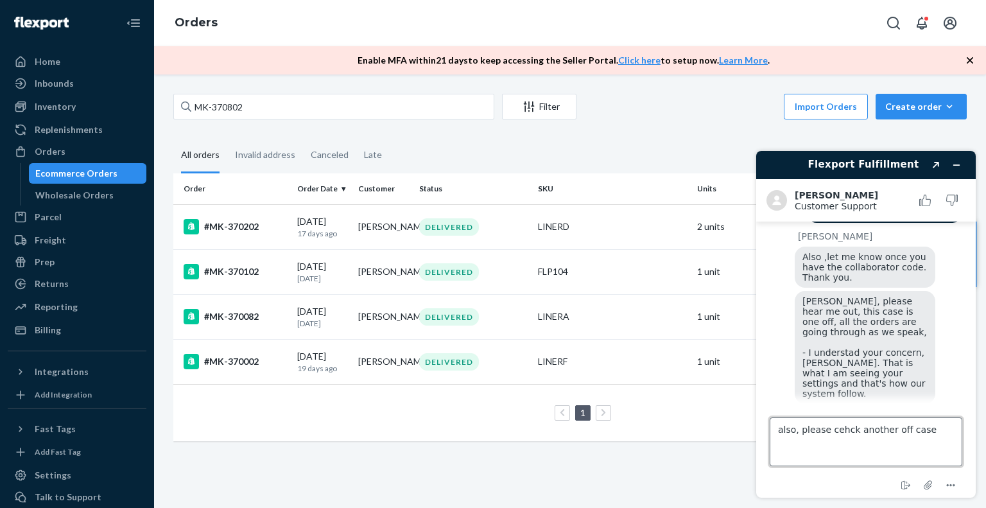
type textarea "also, please check another off case"
click at [934, 429] on textarea "also, please check another off case" at bounding box center [865, 441] width 193 height 49
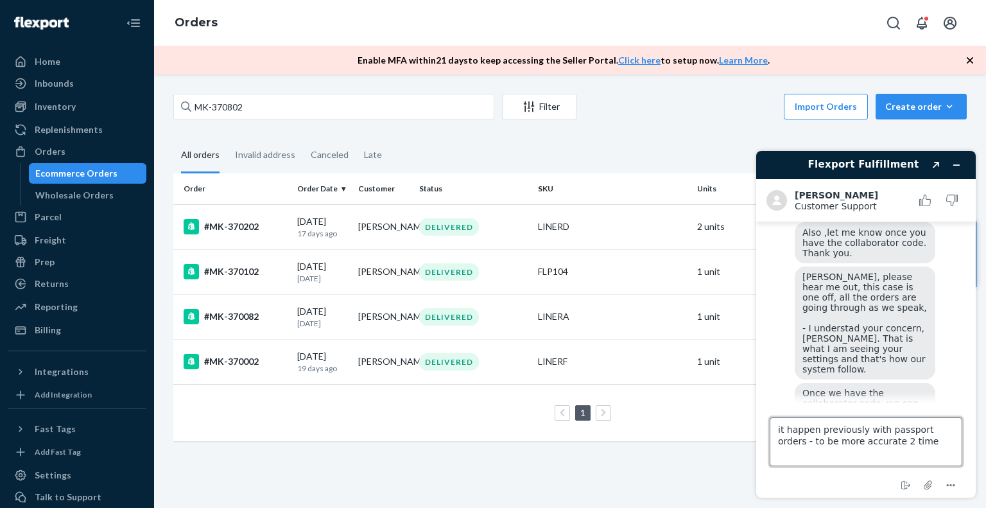
type textarea "it happen previously with passport orders - to be more accurate 2 times"
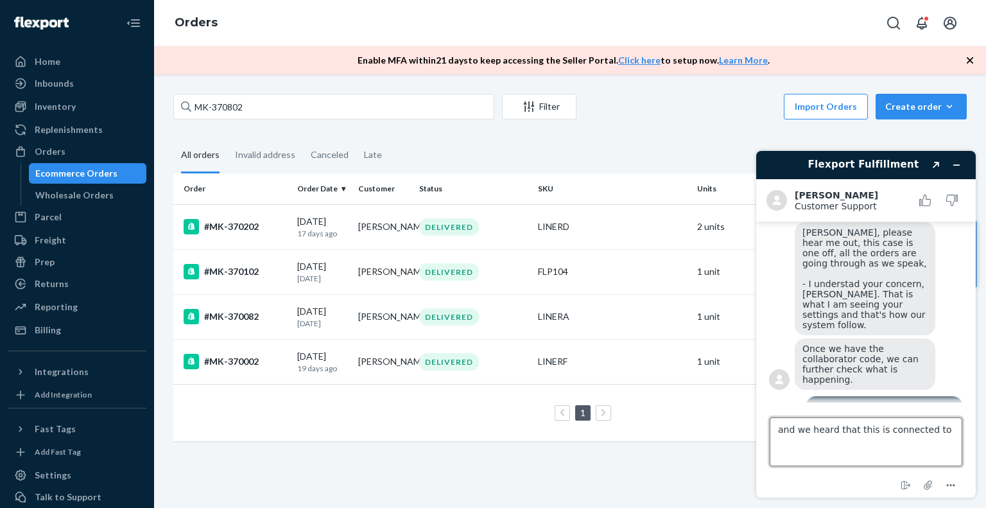
scroll to position [2558, 0]
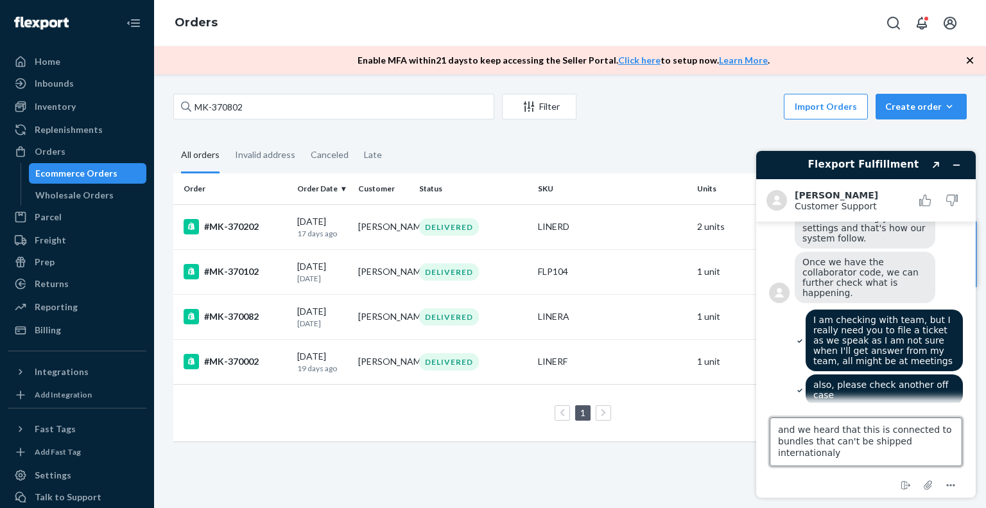
type textarea "and we heard that this is connected to bundles that can't be shipped internatio…"
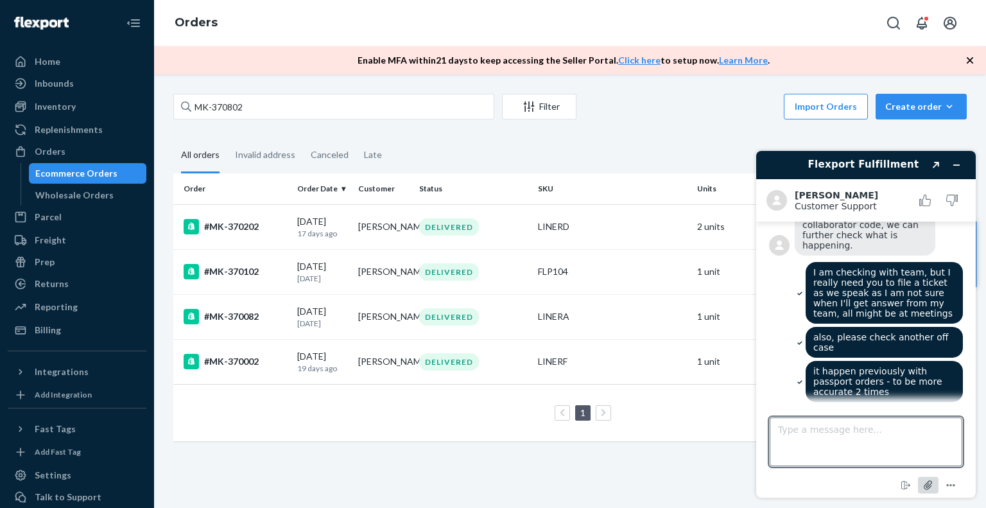
click at [931, 486] on icon "Attach file" at bounding box center [928, 485] width 10 height 10
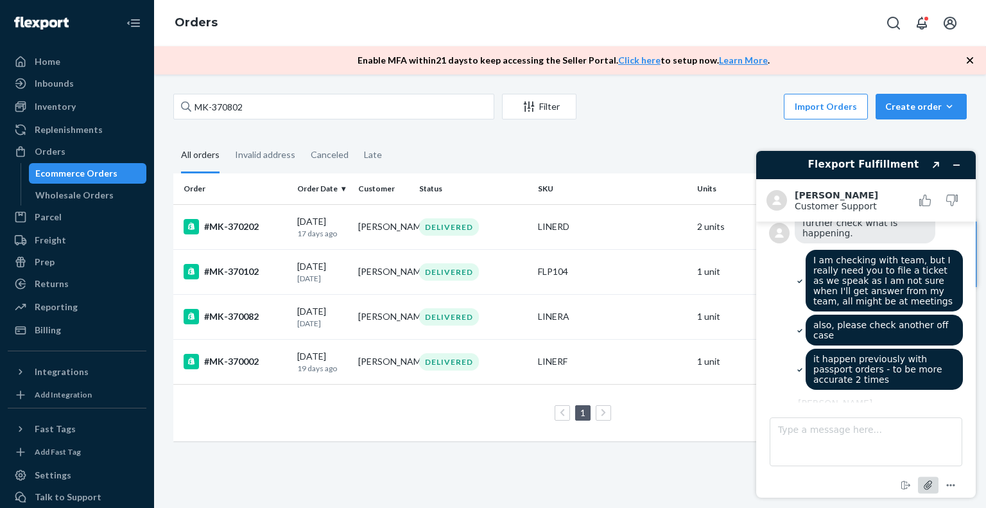
scroll to position [2617, 0]
drag, startPoint x: 909, startPoint y: 319, endPoint x: 922, endPoint y: 317, distance: 13.0
click at [922, 414] on div "Alright, please send the collaborator code once you have it on the ticket I'll …" at bounding box center [864, 455] width 141 height 82
drag, startPoint x: 884, startPoint y: 327, endPoint x: 803, endPoint y: 327, distance: 80.9
click at [803, 414] on div "Alright, please send the collaborator code once you have it on the ticket I'll …" at bounding box center [864, 455] width 141 height 82
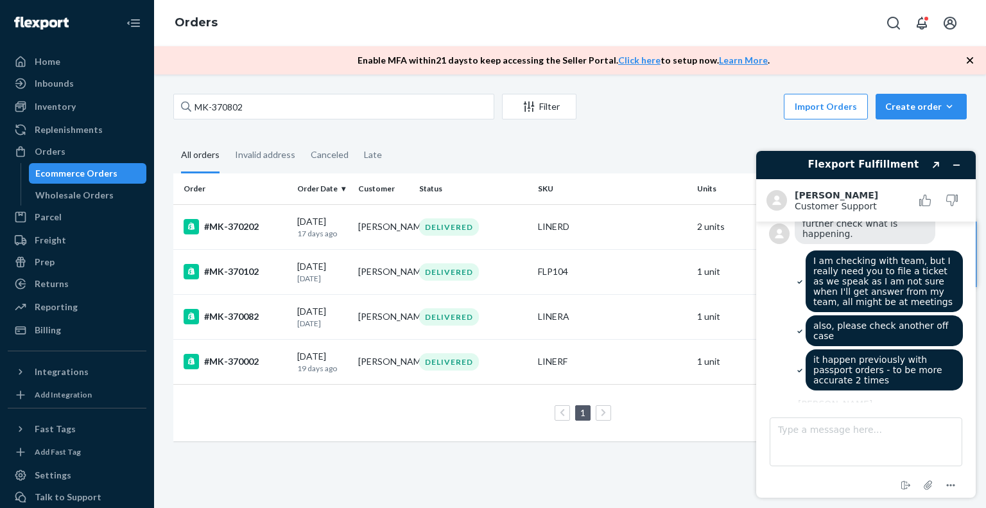
copy span "[PERSON_NAME][EMAIL_ADDRESS][DOMAIN_NAME] ?"
click at [806, 449] on textarea "Type a message here..." at bounding box center [865, 441] width 193 height 49
paste textarea "[PERSON_NAME][EMAIL_ADDRESS][DOMAIN_NAME]?"
type textarea "[PERSON_NAME][EMAIL_ADDRESS][DOMAIN_NAME]? - yes"
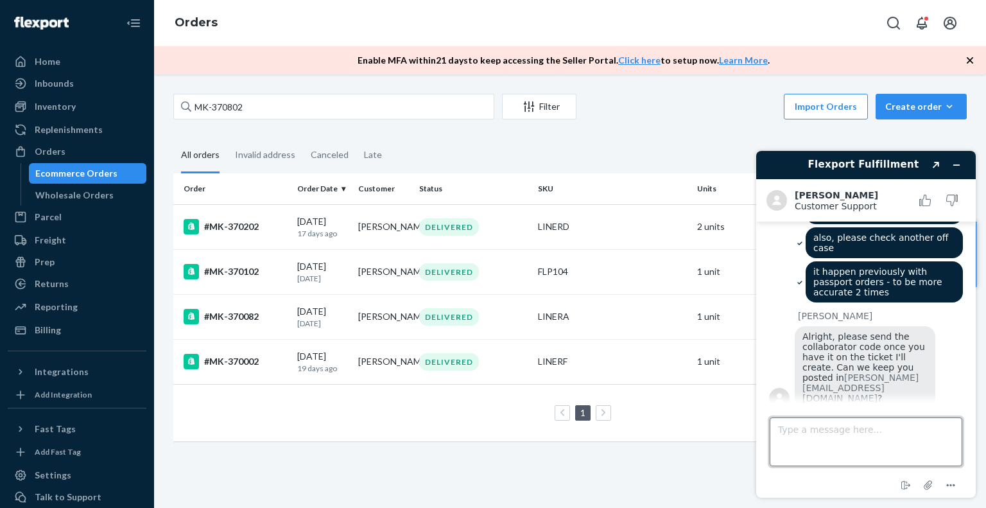
scroll to position [2708, 0]
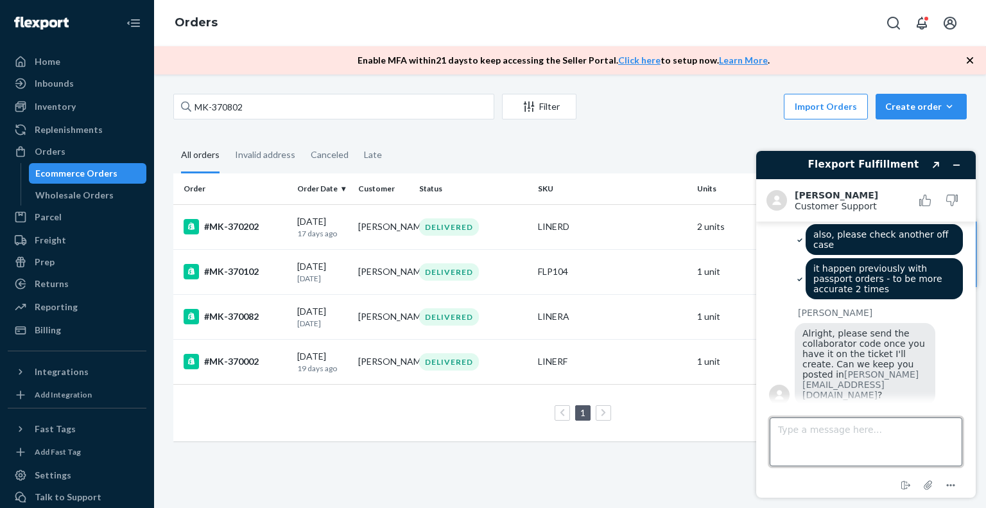
click at [804, 438] on textarea "Type a message here..." at bounding box center [865, 441] width 193 height 49
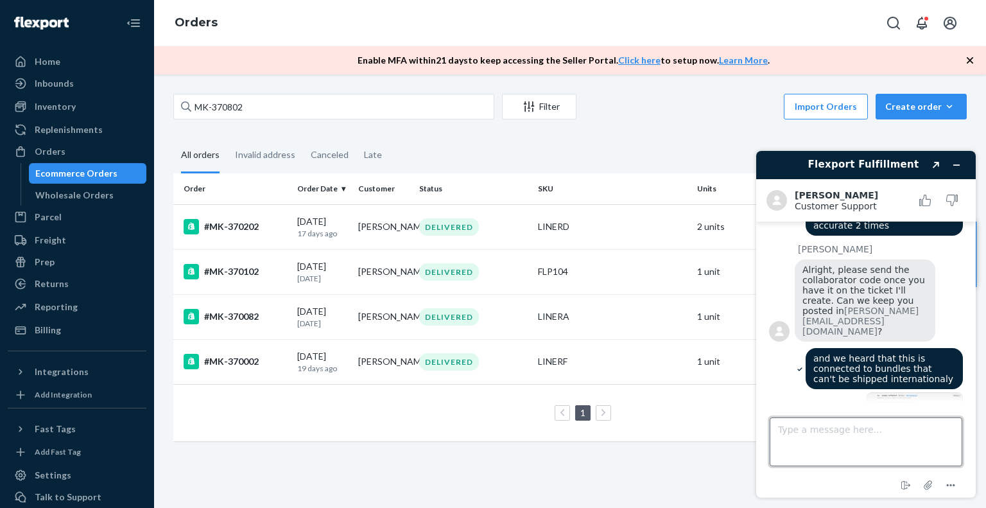
paste textarea "[URL][DOMAIN_NAME]"
type textarea "[URL][DOMAIN_NAME]"
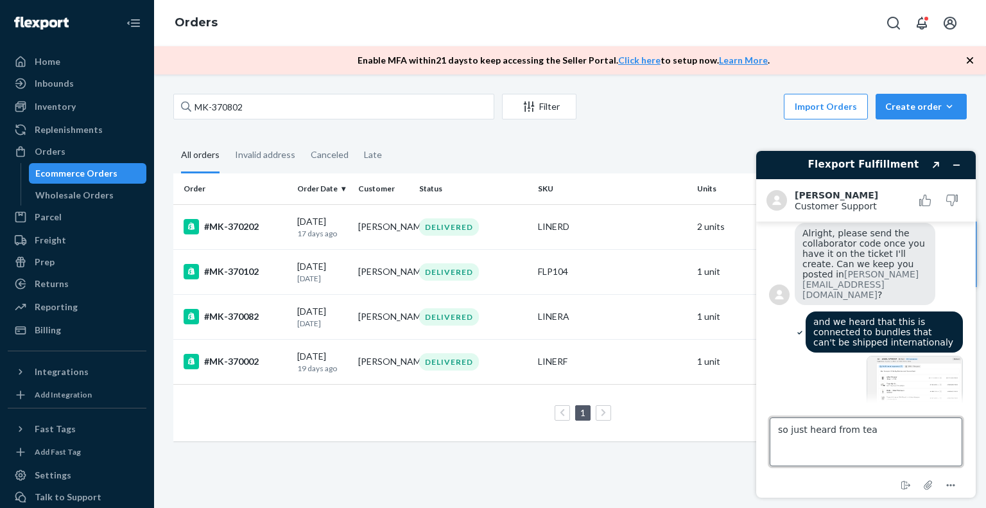
type textarea "so just heard from team"
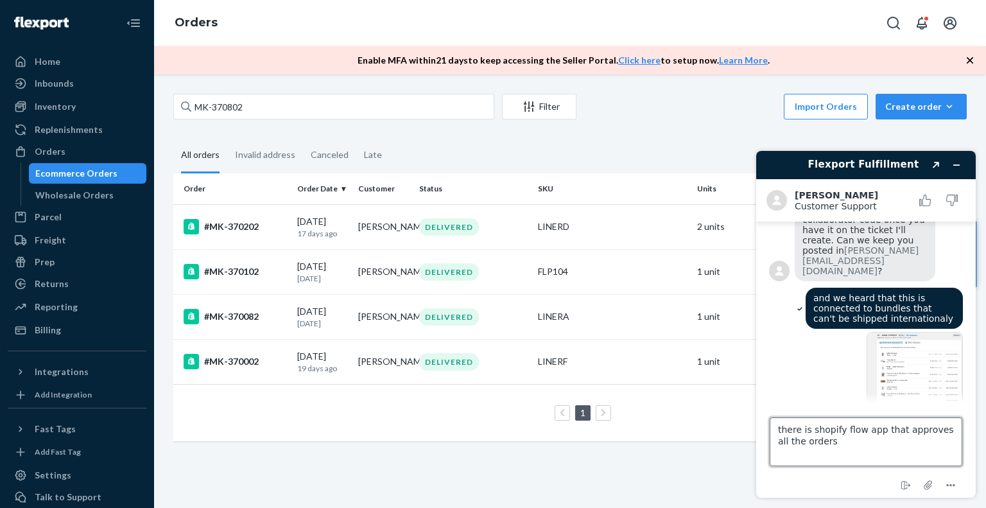
type textarea "there is shopify flow app that approves all the orders"
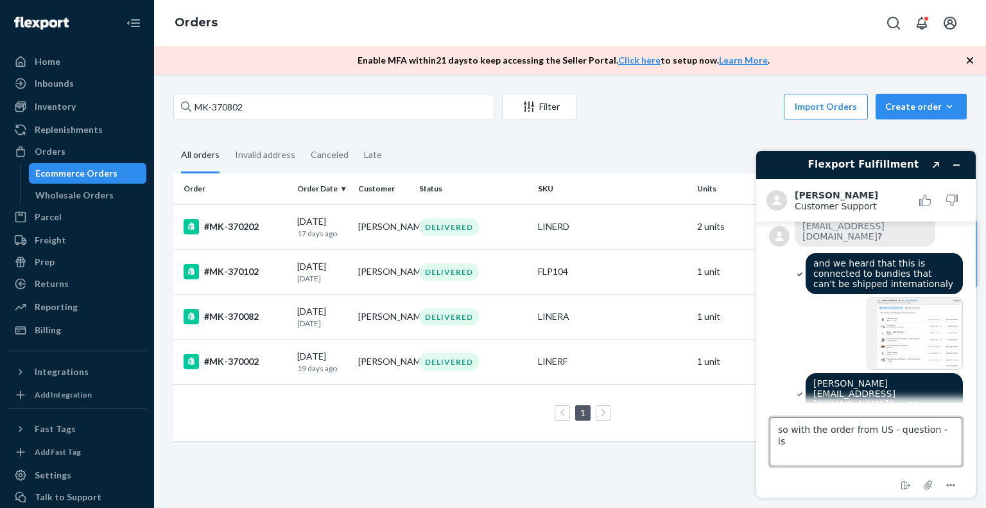
scroll to position [2870, 0]
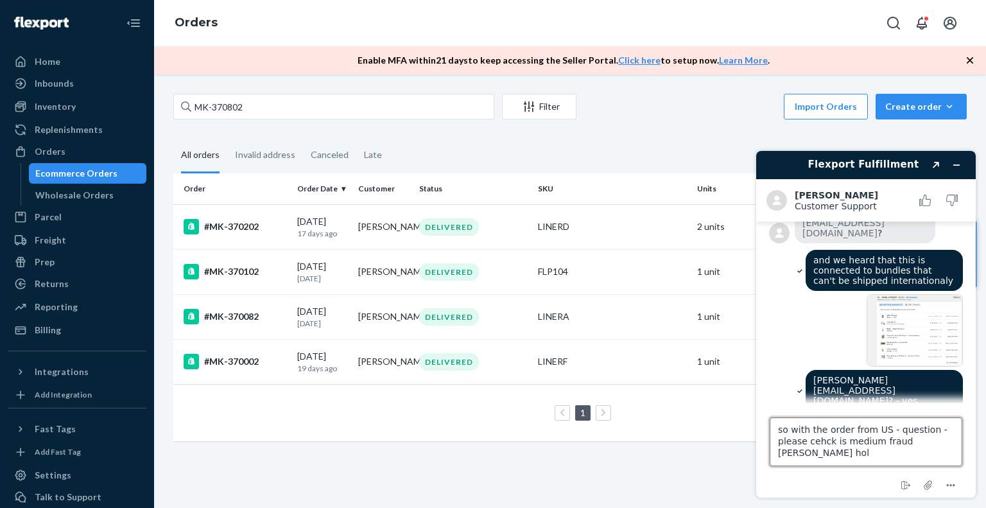
type textarea "so with the order from US - question - please cehck is medium fraud [PERSON_NAM…"
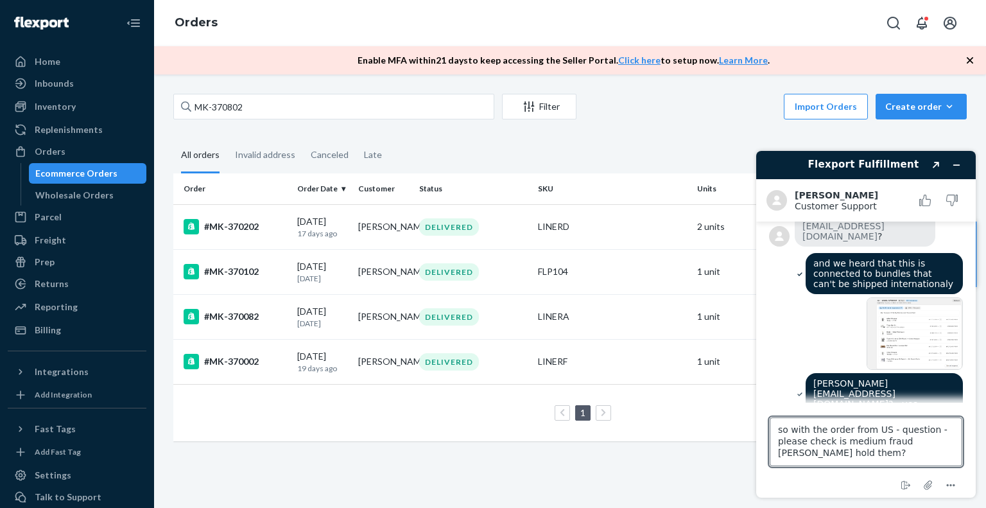
click at [907, 443] on textarea "so with the order from US - question - please check is medium fraud [PERSON_NAM…" at bounding box center [865, 441] width 193 height 49
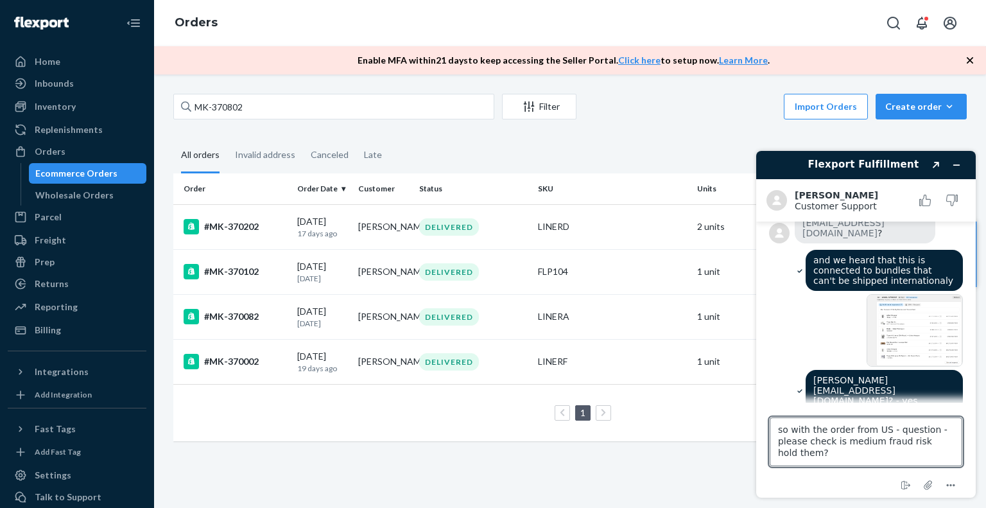
click at [932, 438] on textarea "so with the order from US - question - please check is medium fraud risk hold t…" at bounding box center [865, 441] width 193 height 49
type textarea "so with the order from US - question - please check is medium fraud risk holds …"
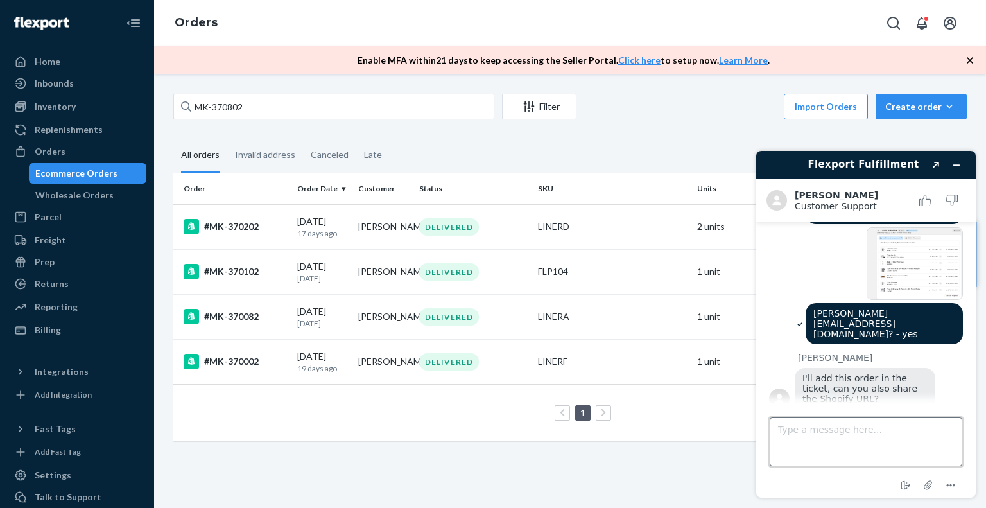
scroll to position [2977, 0]
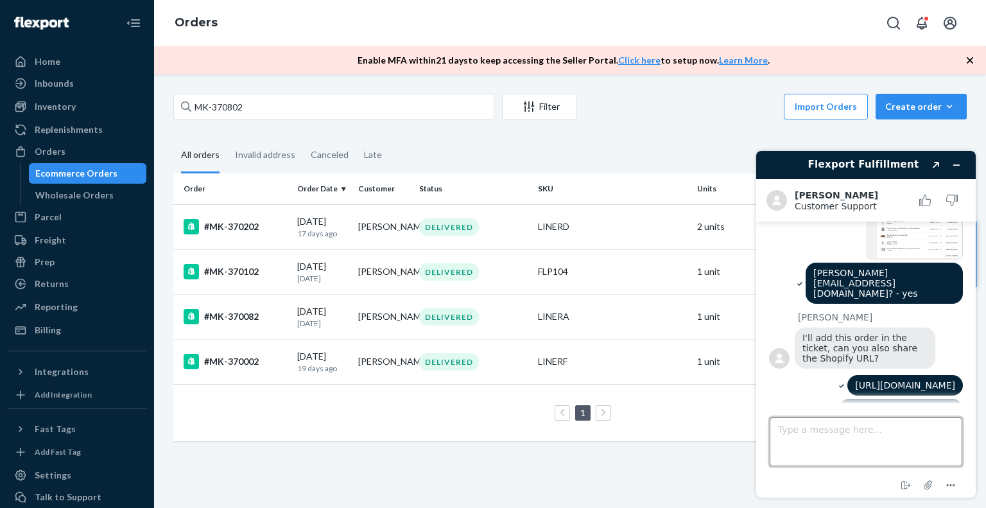
click at [864, 435] on textarea "Type a message here..." at bounding box center [865, 441] width 193 height 49
type textarea "sorry, not sure what you mean by that"
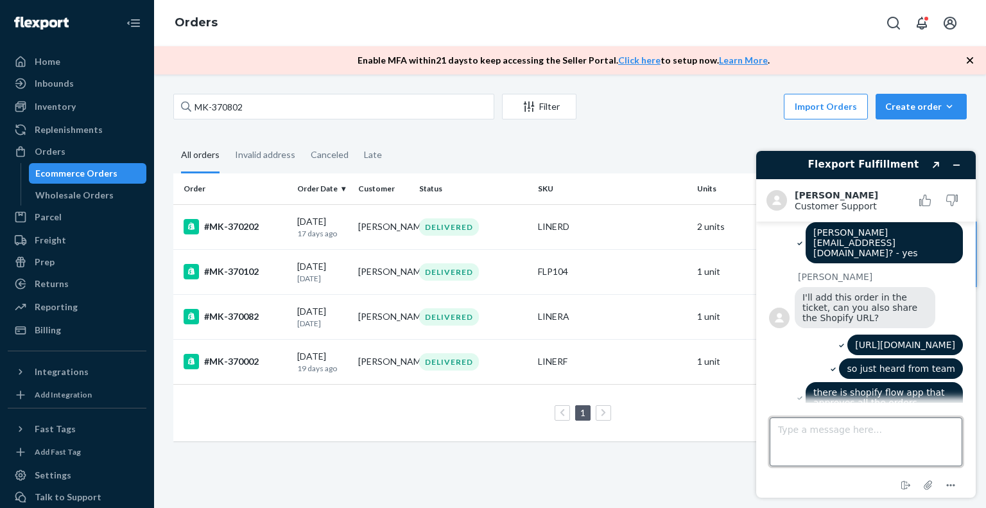
scroll to position [3080, 0]
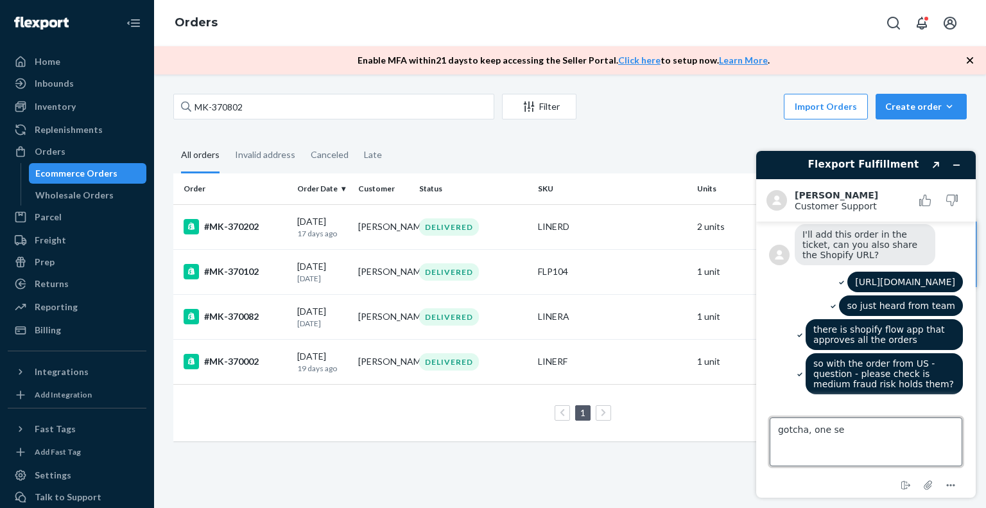
type textarea "gotcha, one sec"
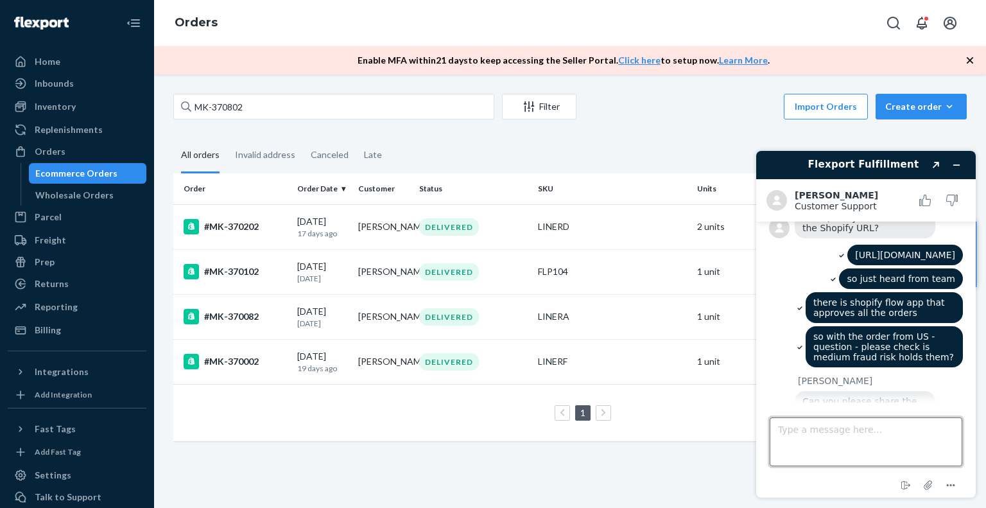
scroll to position [3154, 0]
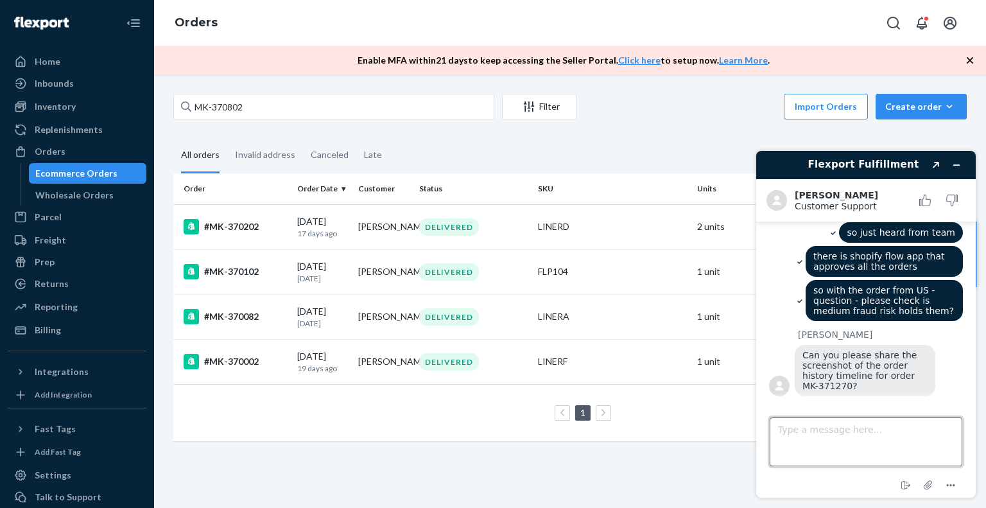
click at [826, 434] on textarea "Type a message here..." at bounding box center [865, 441] width 193 height 49
click at [927, 487] on icon "Attach file" at bounding box center [928, 485] width 24 height 24
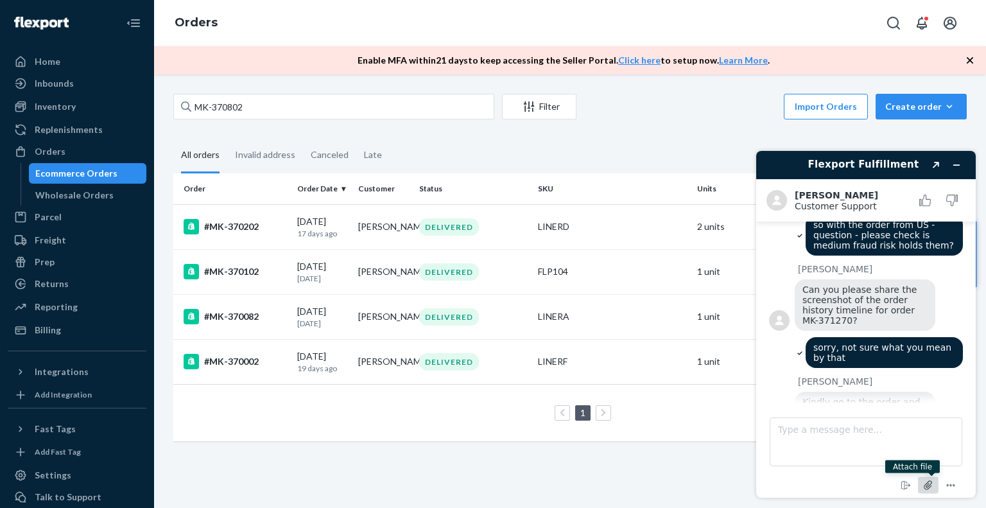
scroll to position [3232, 0]
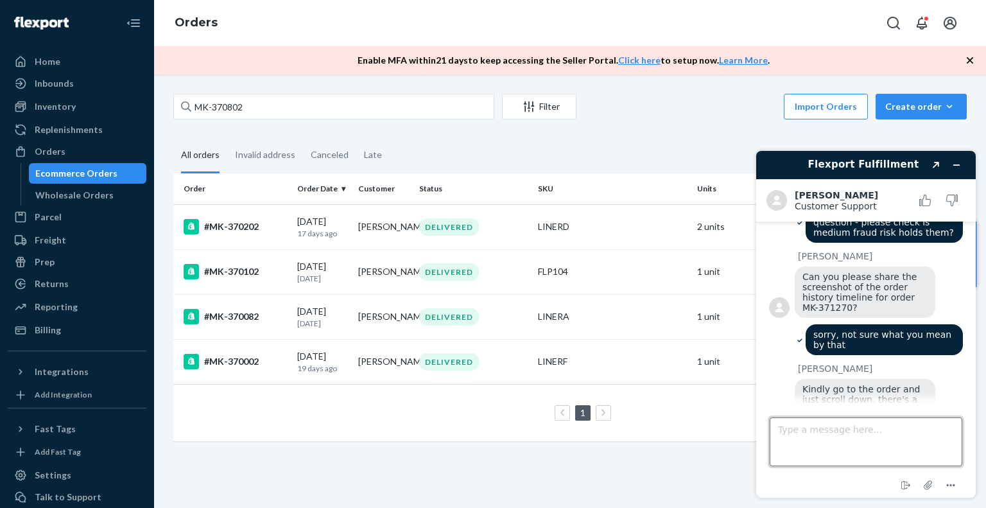
click at [865, 439] on textarea "Type a message here..." at bounding box center [865, 441] width 193 height 49
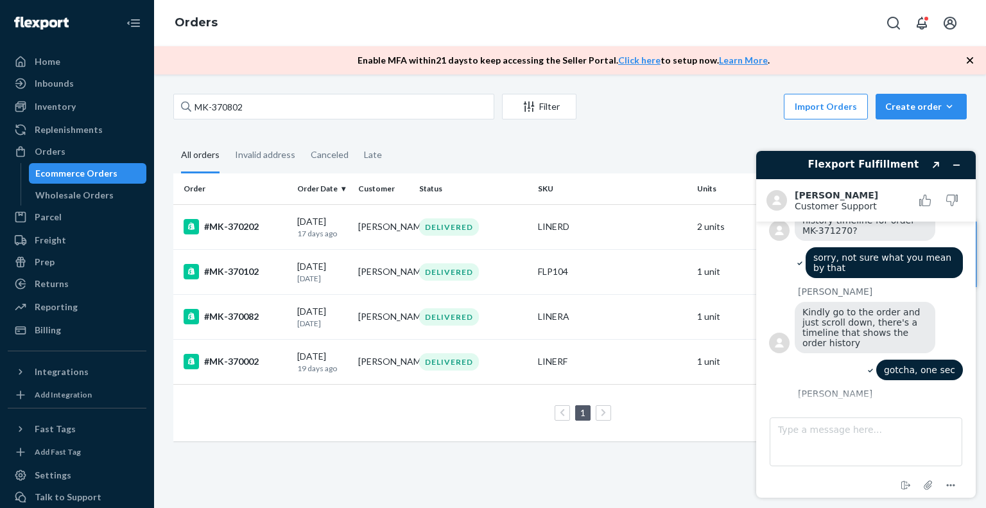
click at [865, 443] on textarea "Type a message here..." at bounding box center [865, 441] width 193 height 49
type textarea "this is really interesting"
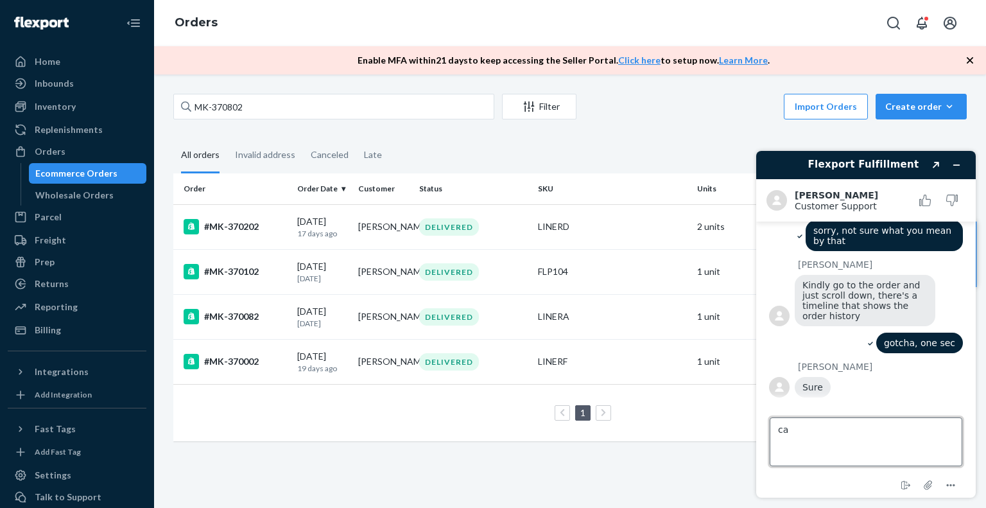
type textarea "c"
type textarea "so question - this must be related to medium fraud case"
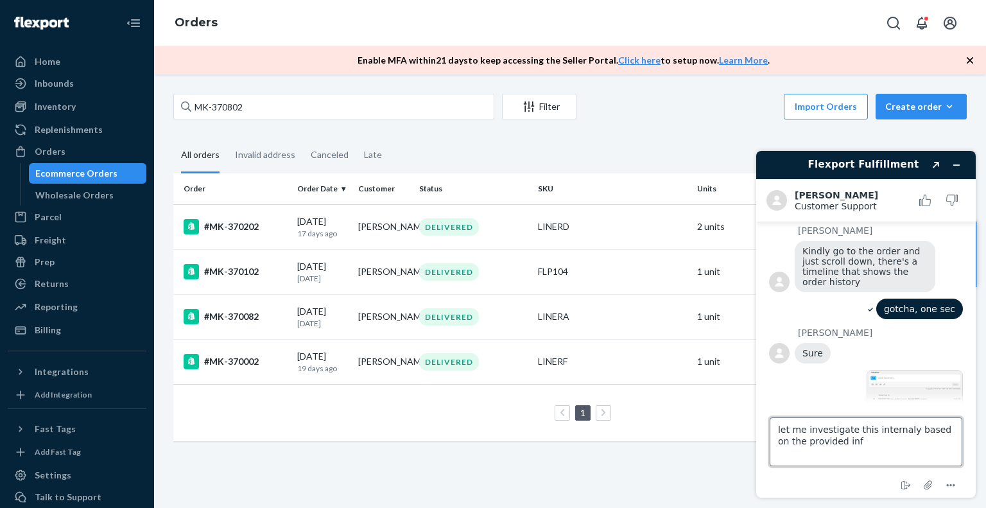
type textarea "let me investigate this internaly based on the provided info"
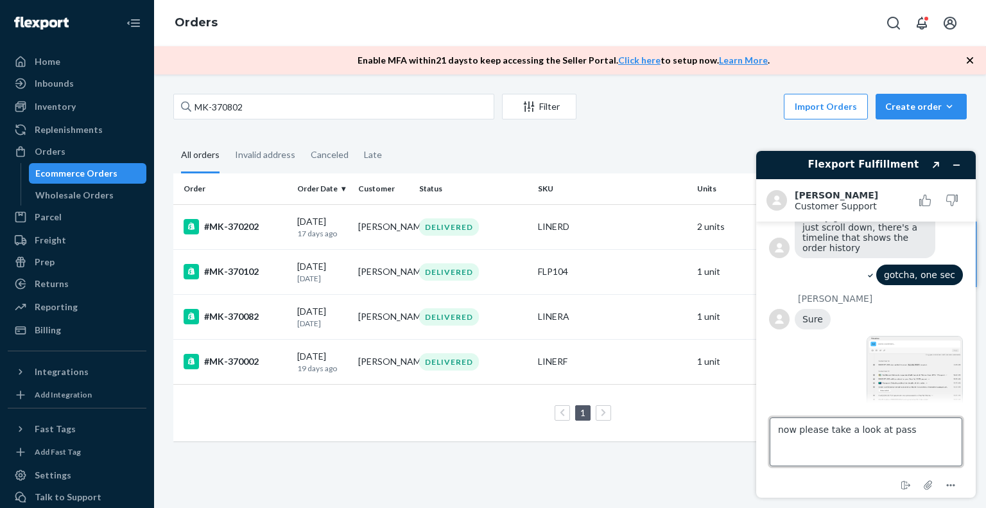
scroll to position [3407, 0]
type textarea "now please take a look at passport roder"
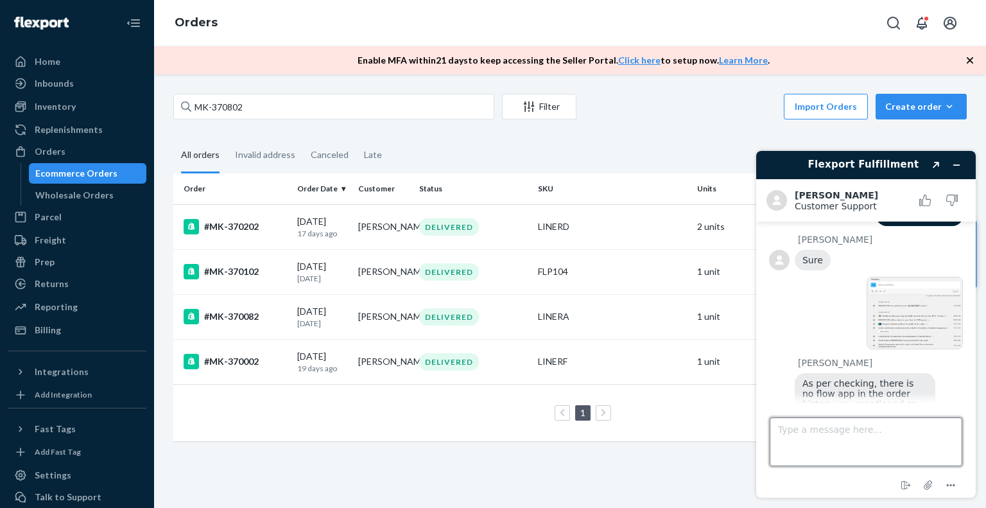
scroll to position [3548, 0]
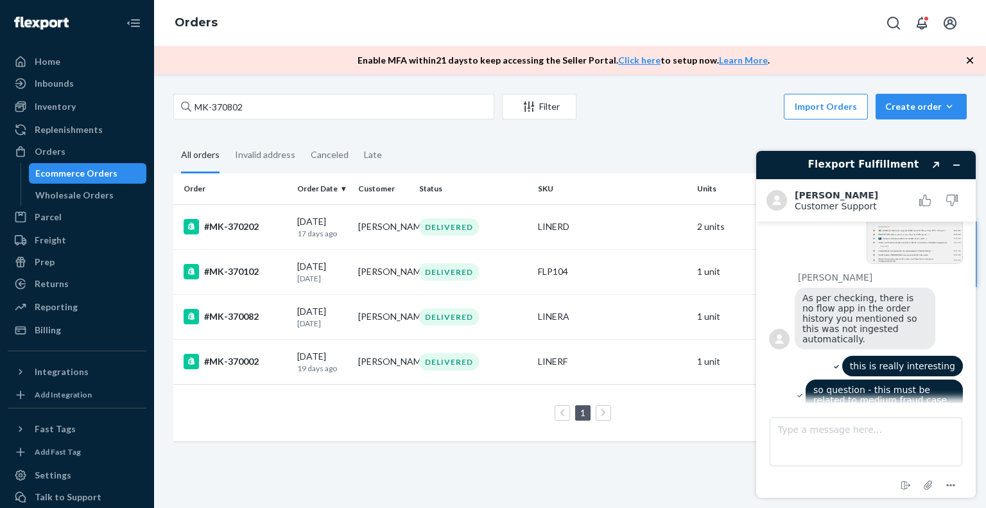
click at [865, 440] on textarea "Type a message here..." at bounding box center [865, 441] width 193 height 49
type textarea "understood"
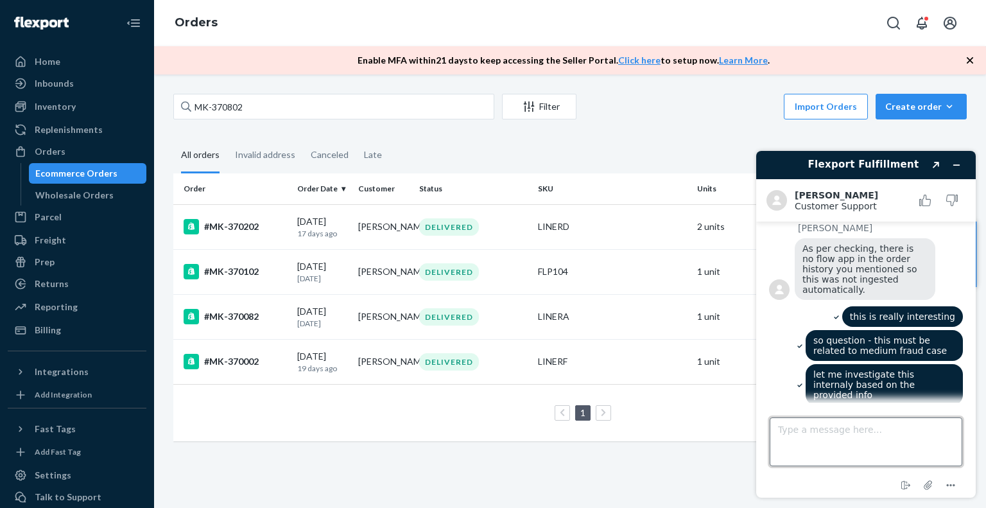
scroll to position [3659, 0]
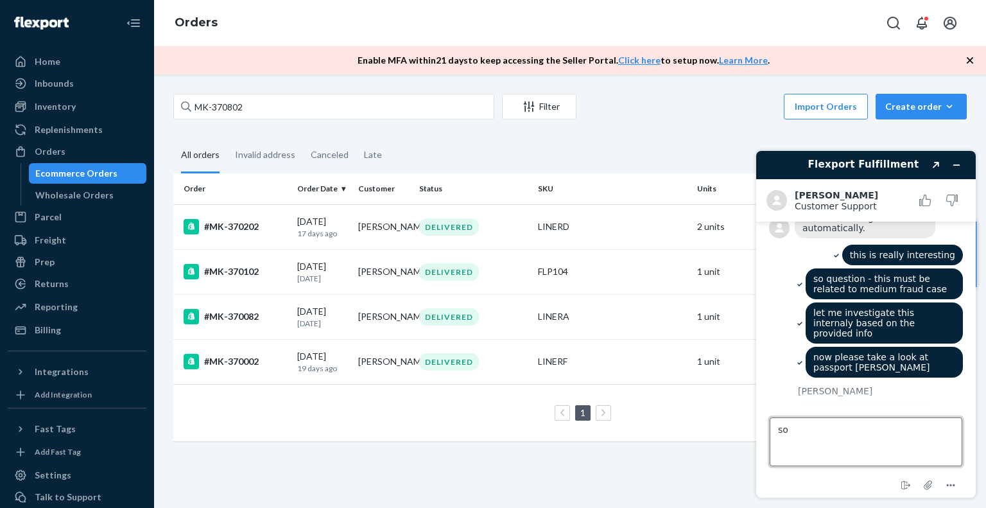
type textarea "s"
click at [860, 440] on textarea "Type a message here..." at bounding box center [865, 441] width 193 height 49
type textarea "the thing is that you don't see it as bundle in your portal"
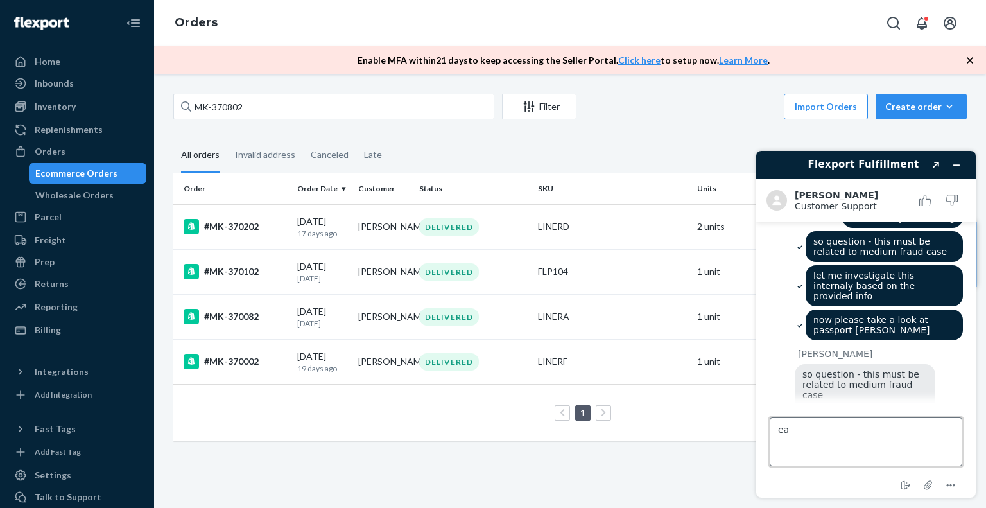
type textarea "e"
type textarea "each sku is set separately"
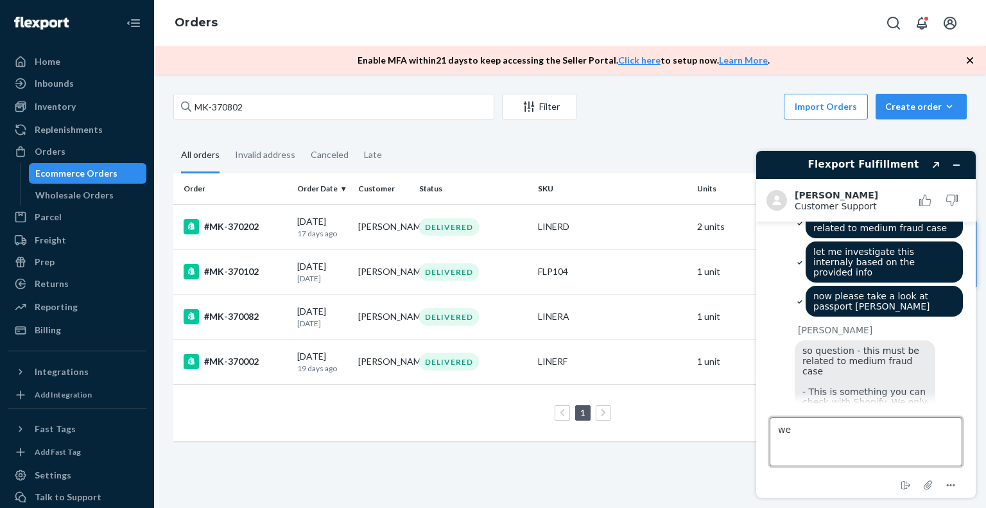
type textarea "w"
click at [949, 429] on textarea "Kath, it looks like we are back to the proble we were discussing with tech team" at bounding box center [865, 441] width 193 height 49
type textarea "Kath, it looks like we are back to the problem we were discussing with tech team"
click at [933, 427] on textarea "Kath, it looks like we are back to the problem we were discussing with tech team" at bounding box center [865, 441] width 193 height 49
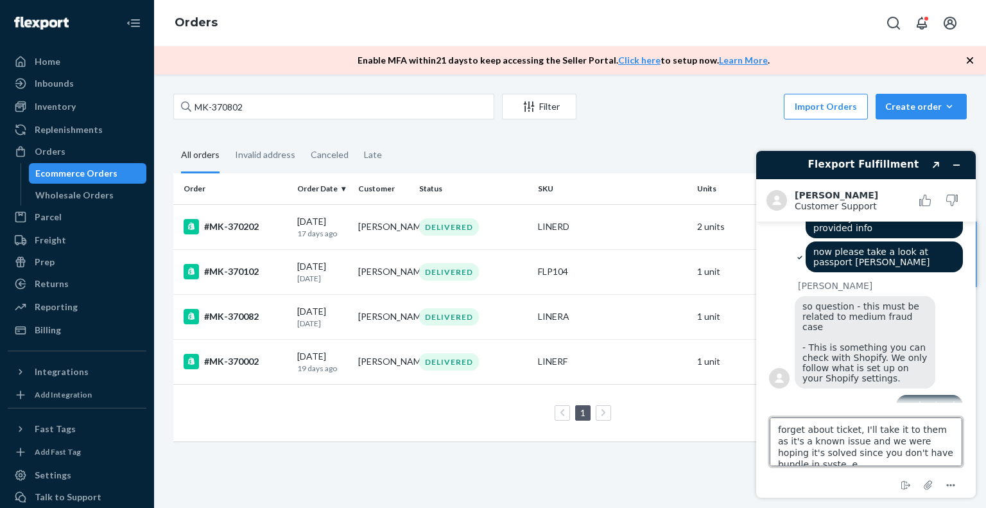
scroll to position [5, 0]
type textarea "forget about ticket, I'll take it to them as it's a known issue and we were hop…"
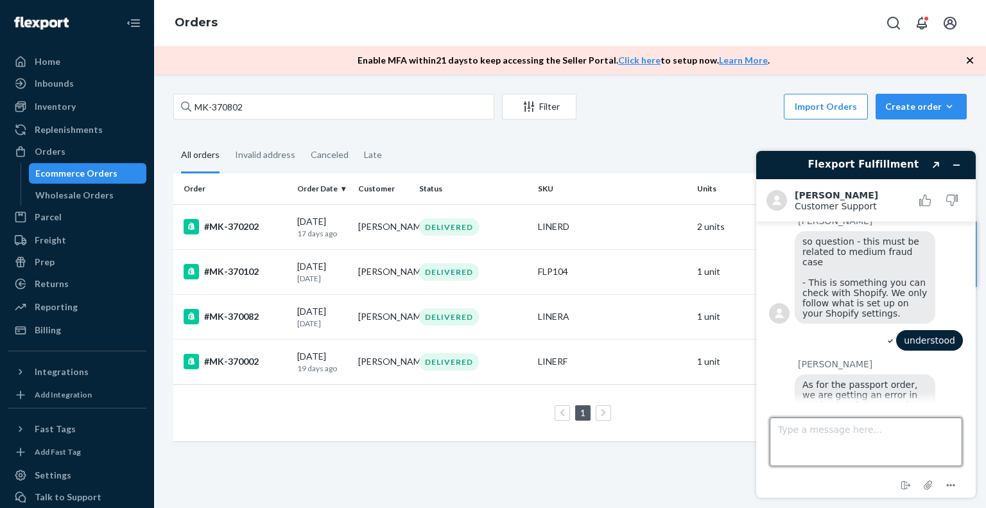
click at [819, 425] on textarea "Type a message here..." at bounding box center [865, 441] width 193 height 49
type textarea "appreciate your help - thanks!"
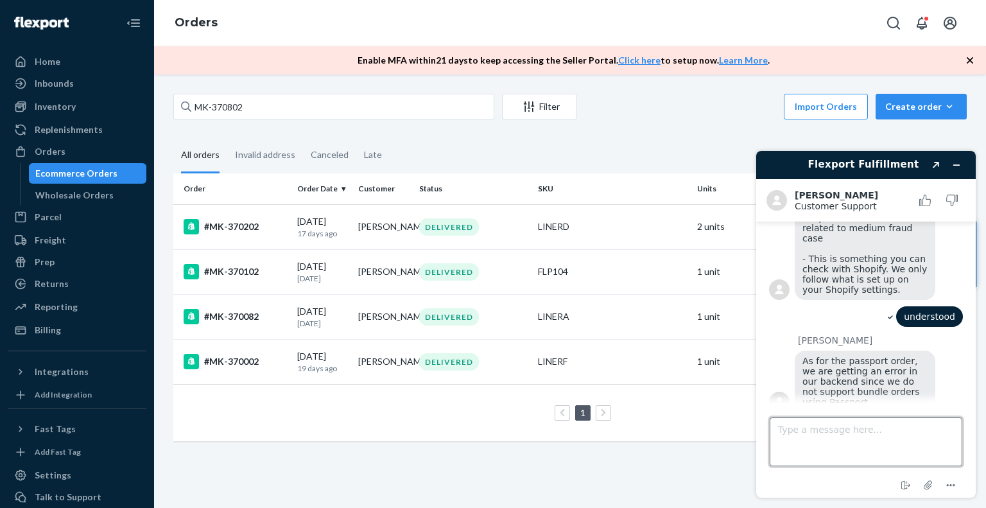
scroll to position [3985, 0]
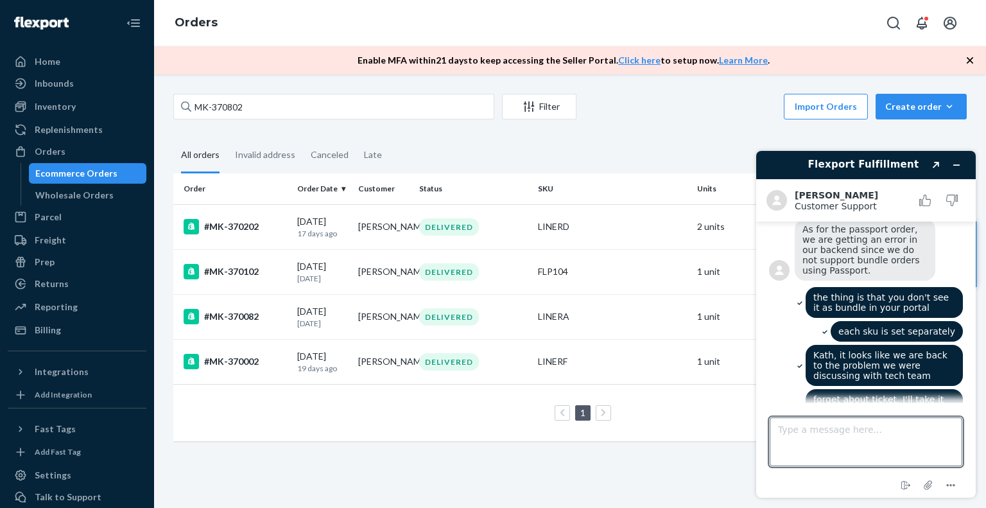
click at [847, 433] on textarea "Type a message here..." at bounding box center [865, 441] width 193 height 49
type textarea "y"
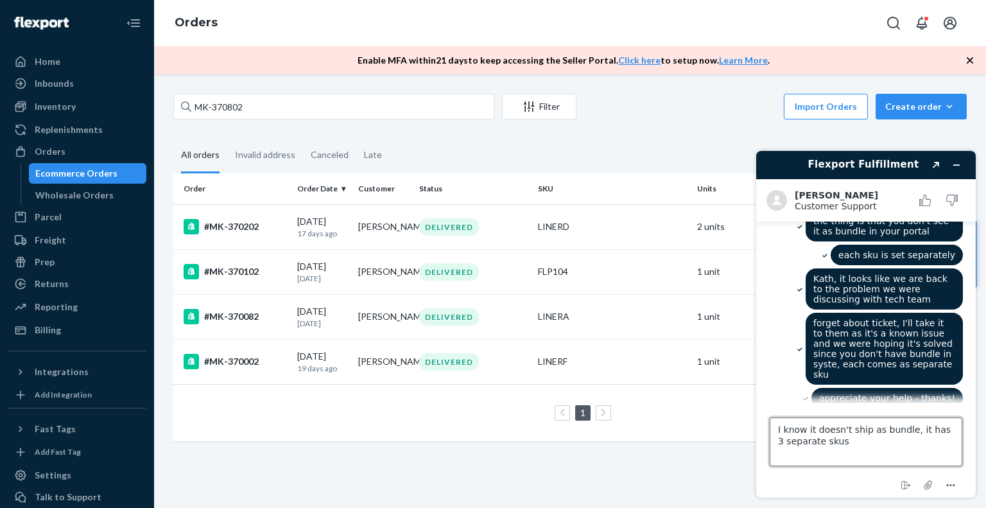
type textarea "I know it doesn't ship as bundle, it has 3 separate skus"
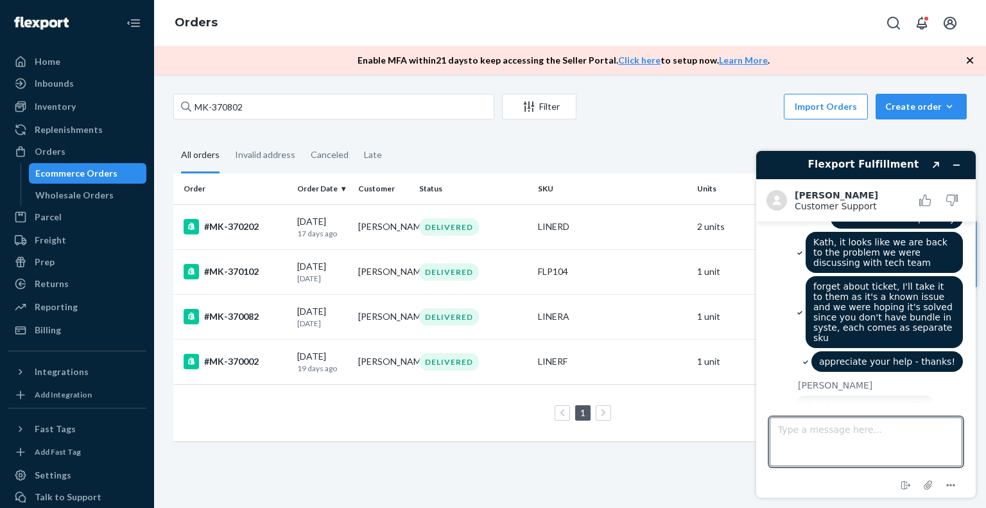
click at [870, 435] on textarea "Type a message here..." at bounding box center [865, 441] width 193 height 49
click at [848, 426] on textarea "Type a message here..." at bounding box center [865, 441] width 193 height 49
click at [53, 99] on div "Inventory" at bounding box center [77, 107] width 136 height 18
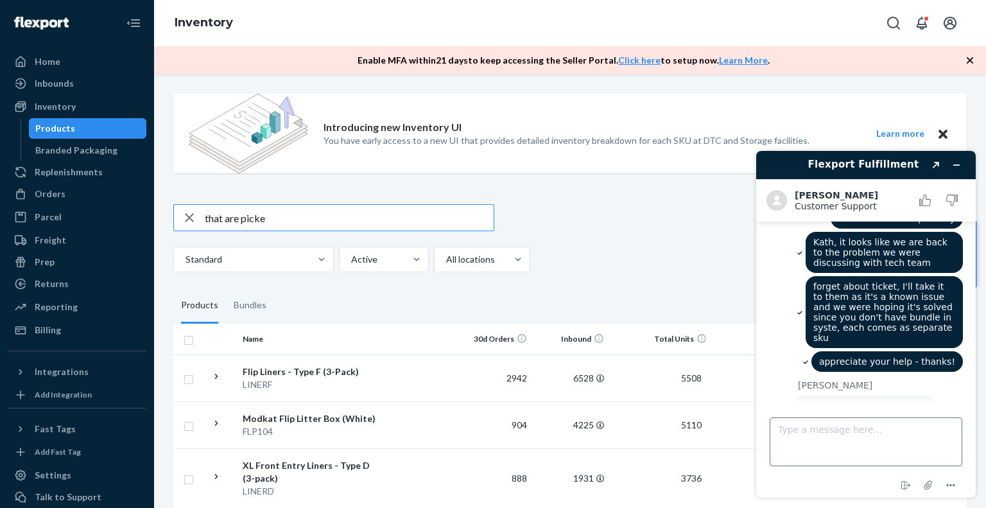
type input "that are picke"
click at [829, 436] on textarea "Type a message here..." at bounding box center [865, 441] width 193 height 49
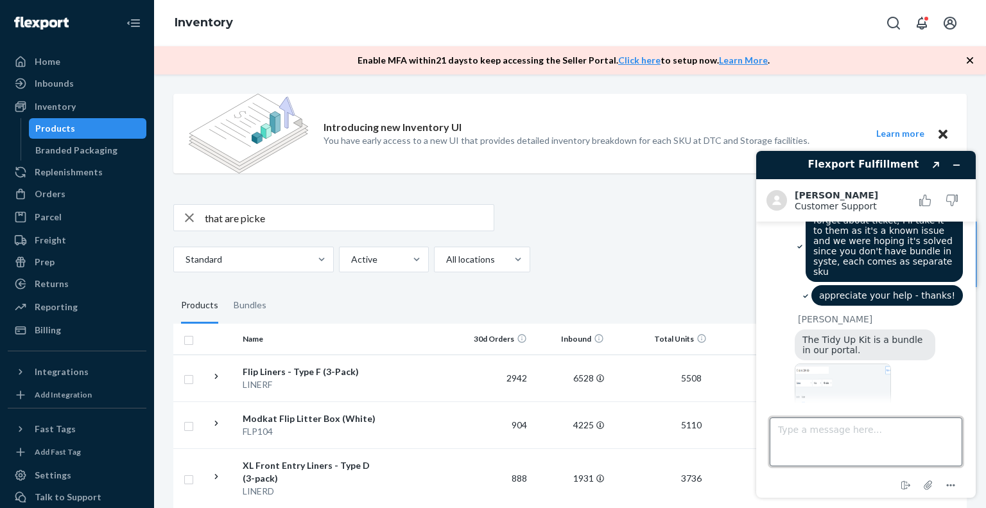
scroll to position [4240, 0]
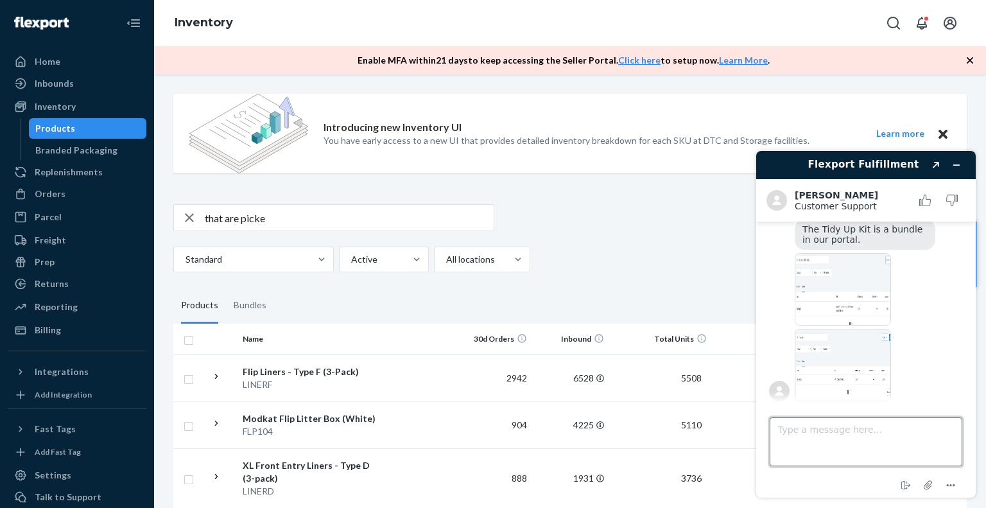
click at [855, 444] on textarea "Type a message here..." at bounding box center [865, 441] width 193 height 49
click at [872, 447] on textarea "it's allias or something, not sure about details" at bounding box center [865, 441] width 193 height 49
type textarea "it's allias or something, not sure about details so gotta talk to team"
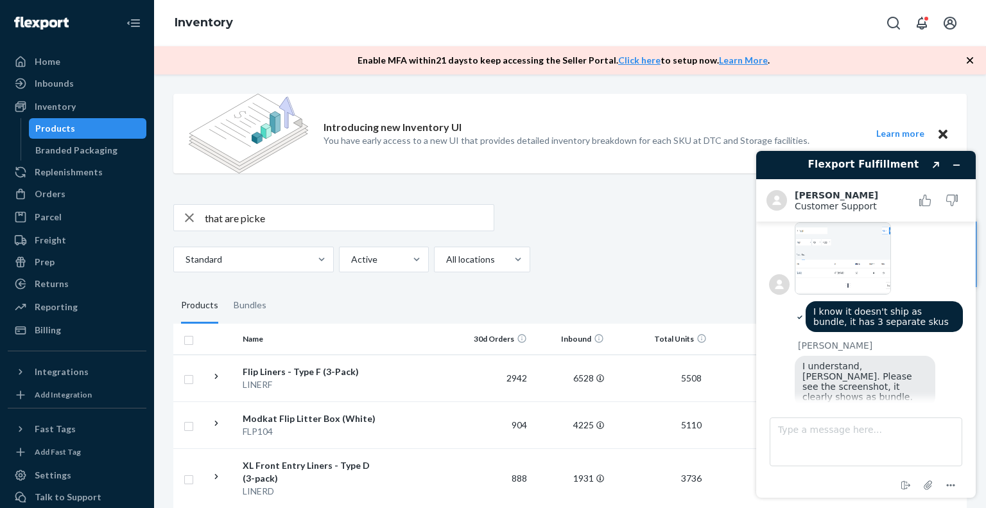
scroll to position [4411, 0]
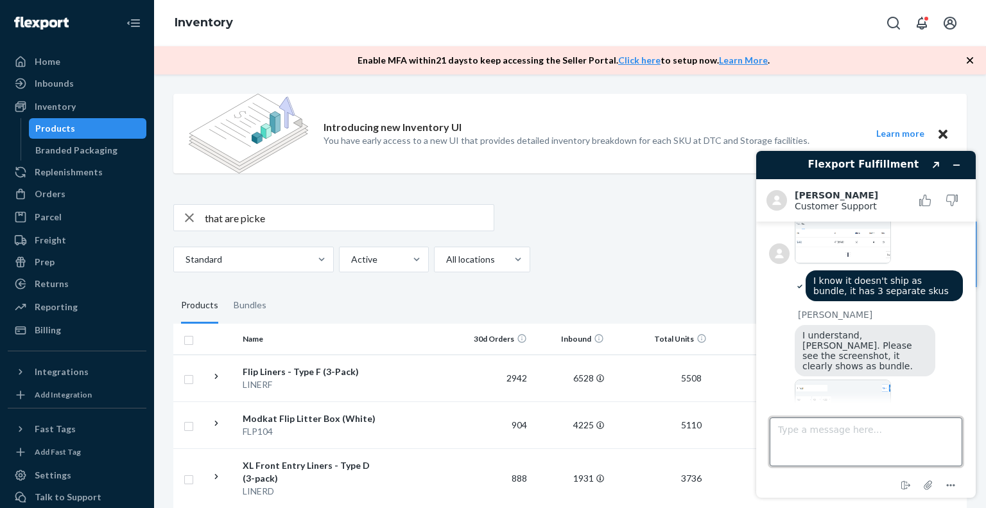
click at [857, 434] on textarea "Type a message here..." at bounding box center [865, 441] width 193 height 49
type textarea "thanks a lot for all your help!!!"
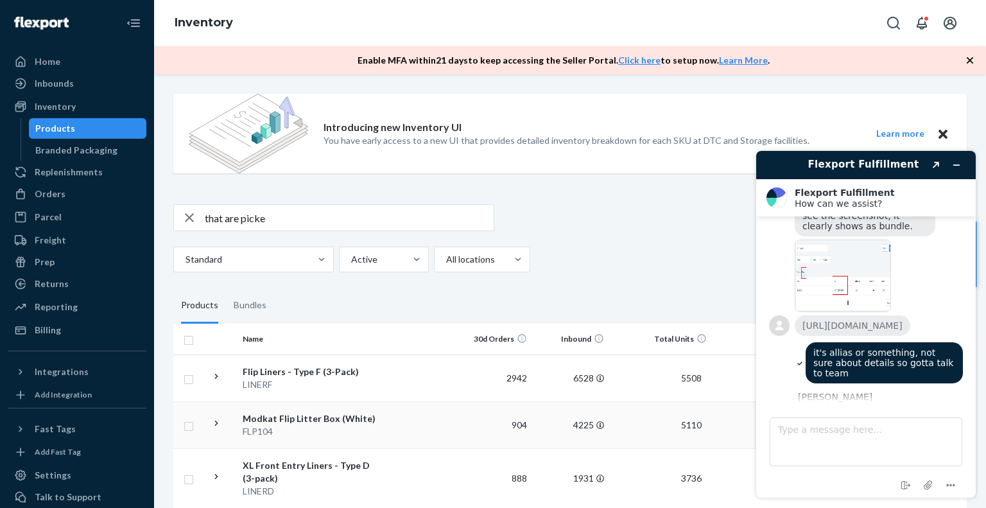
scroll to position [4608, 0]
